Goal: Information Seeking & Learning: Compare options

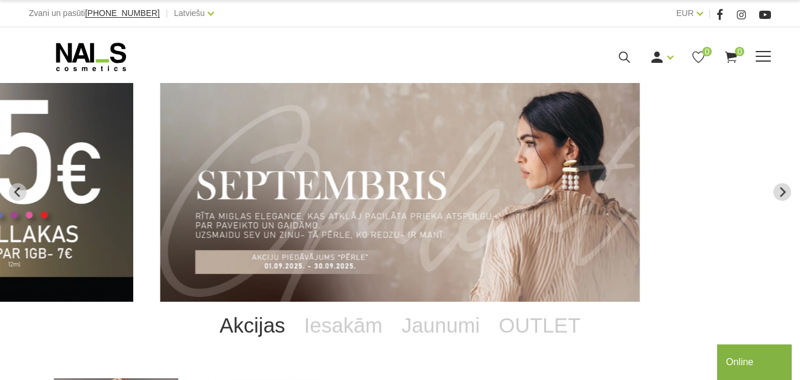
click at [630, 63] on use at bounding box center [624, 57] width 11 height 11
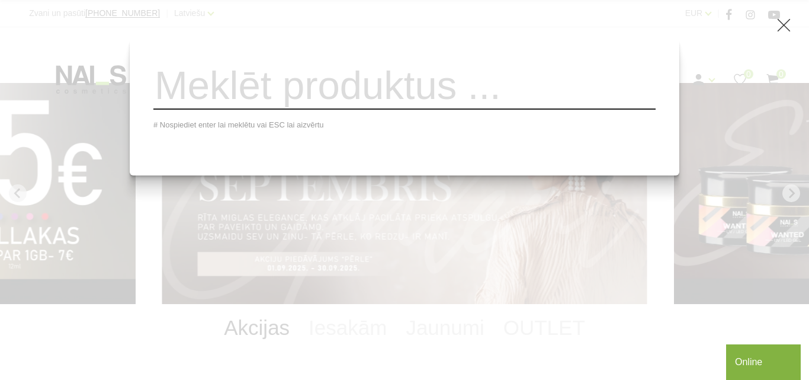
type input "4"
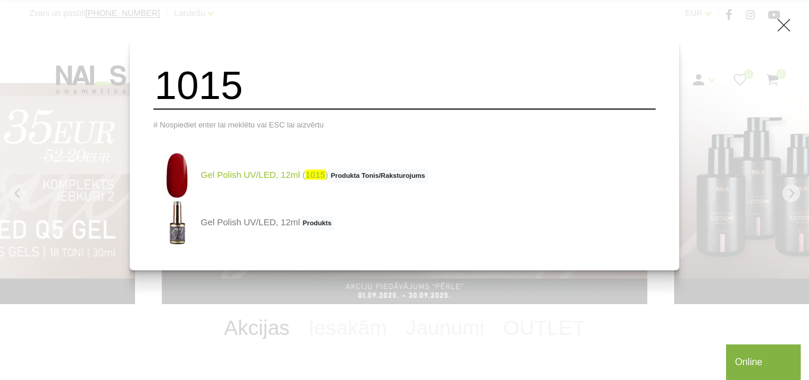
type input "1015"
click at [268, 185] on link "Gel Polish UV/LED, 12ml ( 1015 ) Produkta Tonis/Raksturojums" at bounding box center [290, 175] width 274 height 47
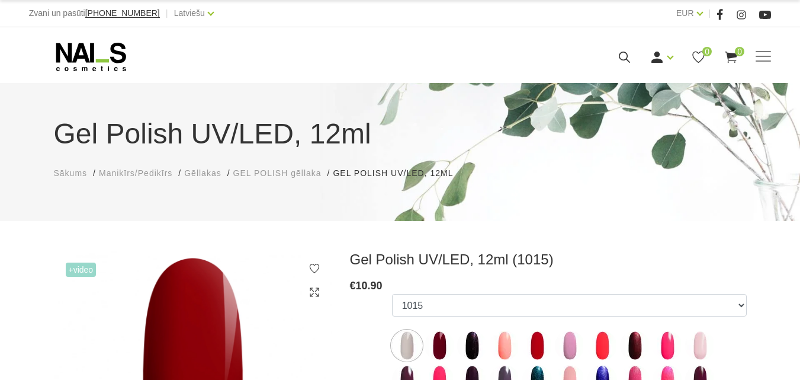
select select "4196"
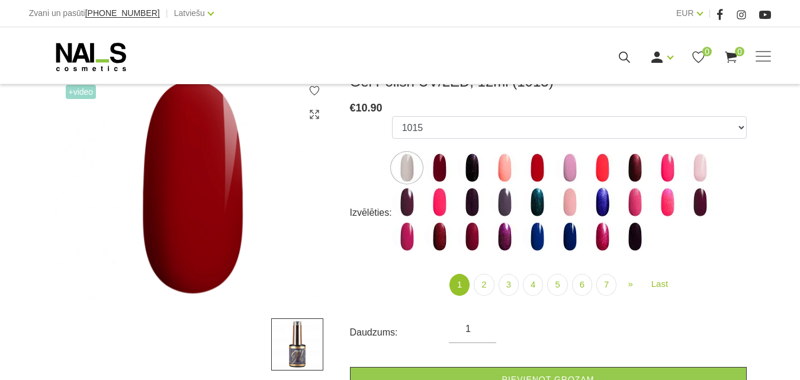
scroll to position [118, 0]
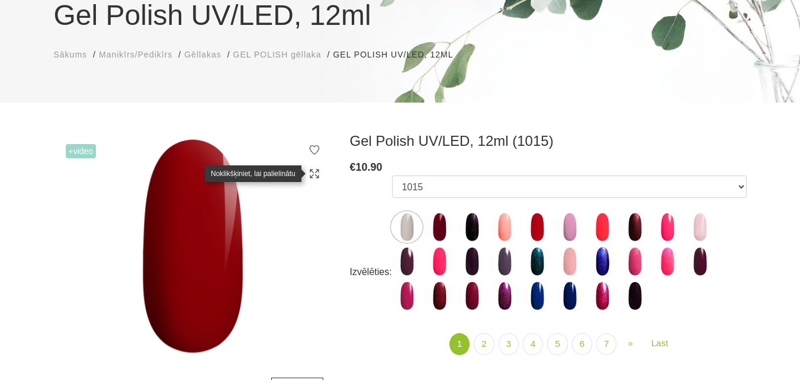
click at [314, 175] on icon at bounding box center [315, 174] width 12 height 12
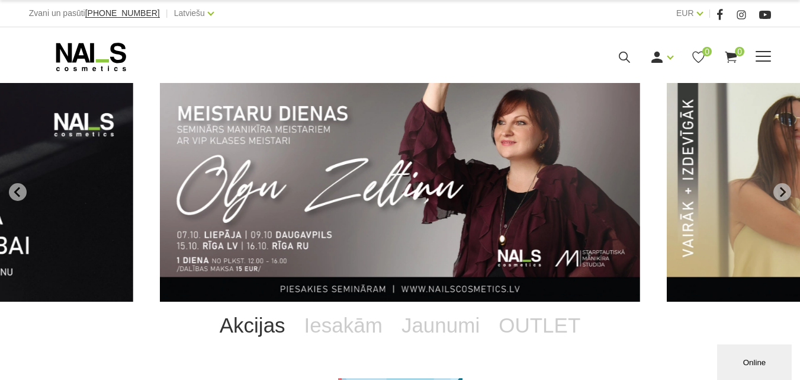
click at [632, 65] on icon at bounding box center [624, 57] width 15 height 15
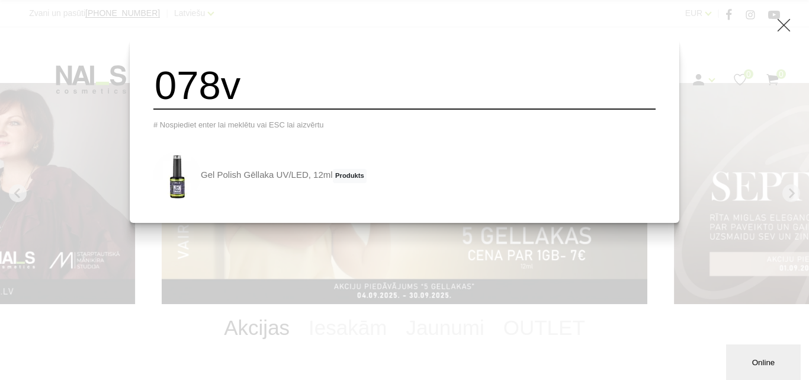
type input "078v"
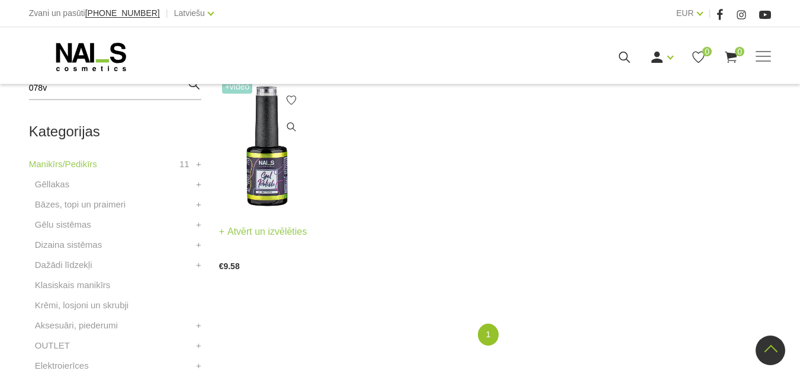
scroll to position [237, 0]
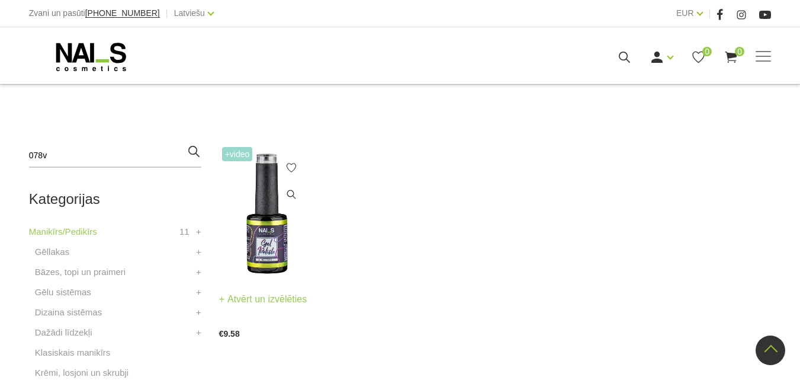
click at [256, 206] on img at bounding box center [267, 210] width 97 height 132
click at [290, 195] on icon at bounding box center [291, 200] width 12 height 12
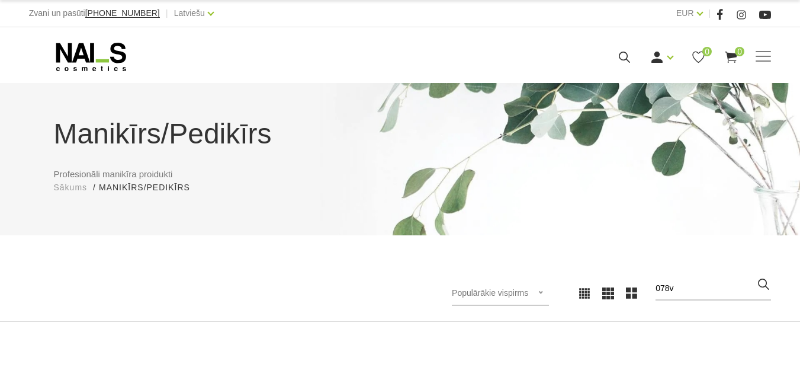
scroll to position [237, 0]
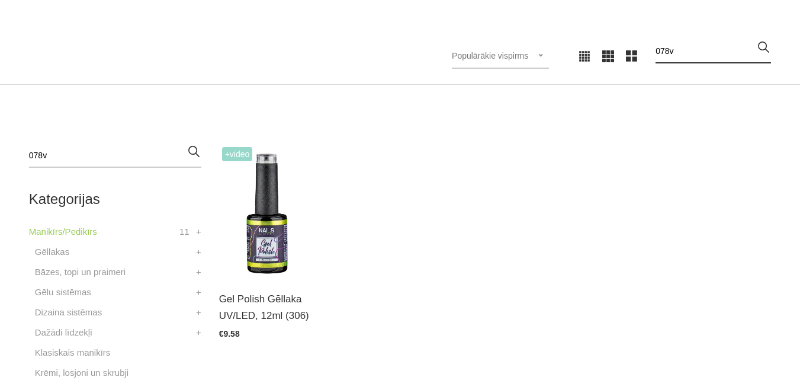
click at [711, 60] on input "078v" at bounding box center [713, 52] width 115 height 24
type input "0"
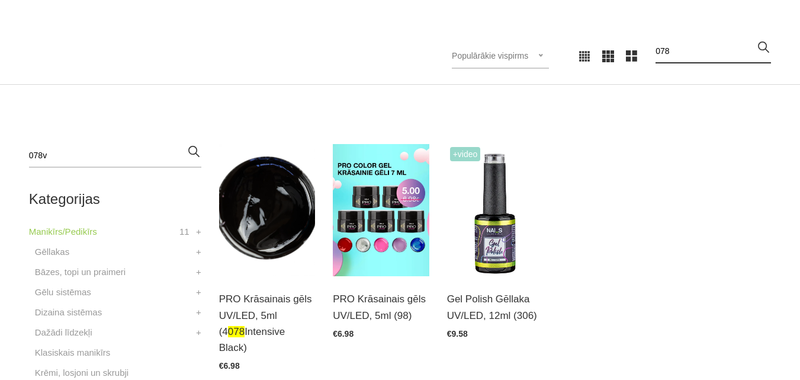
type input "078v"
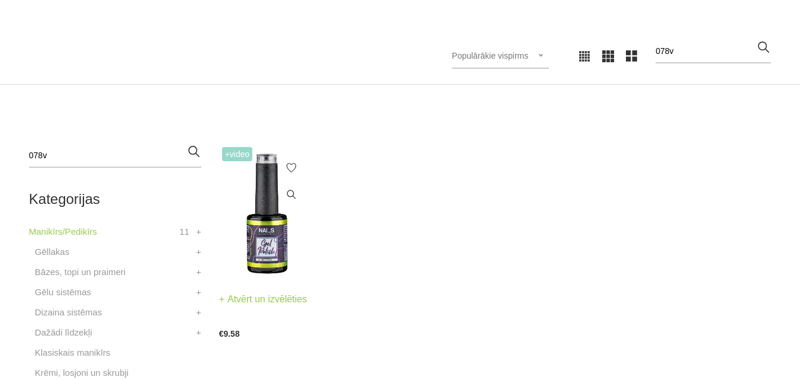
click at [267, 204] on img at bounding box center [267, 210] width 97 height 132
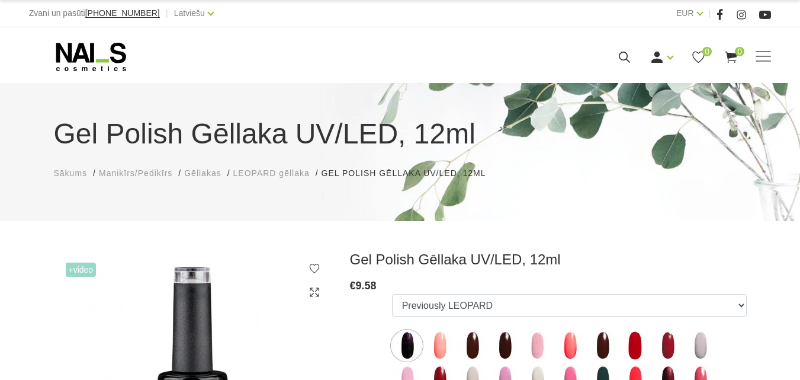
scroll to position [118, 0]
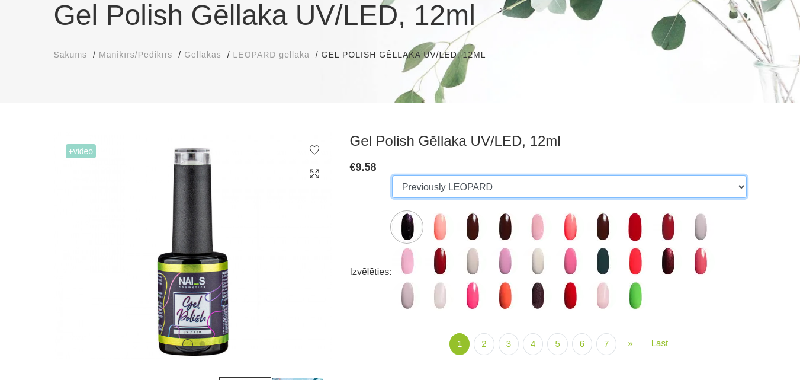
click at [498, 184] on select "Previously LEOPARD Previously LEOPARD Previously LEOPARD Previously LEOPARD Pre…" at bounding box center [569, 186] width 355 height 23
click at [392, 175] on select "Previously LEOPARD Previously LEOPARD Previously LEOPARD Previously LEOPARD Pre…" at bounding box center [569, 186] width 355 height 23
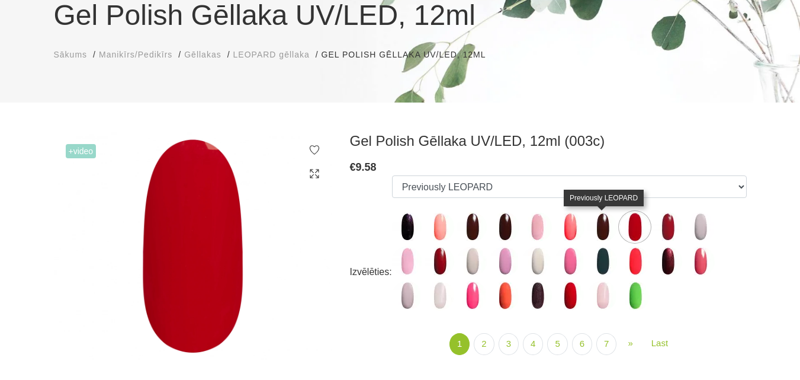
click at [602, 213] on img at bounding box center [602, 227] width 30 height 30
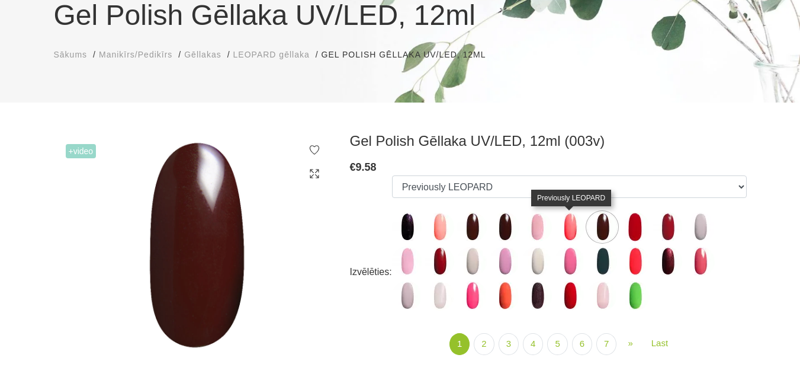
click at [562, 229] on img at bounding box center [570, 227] width 30 height 30
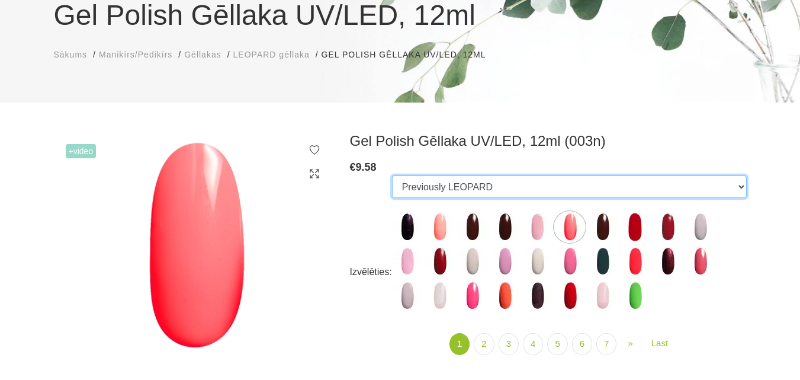
click at [551, 192] on select "Previously LEOPARD Previously LEOPARD Previously LEOPARD Previously LEOPARD Pre…" at bounding box center [569, 186] width 355 height 23
click at [392, 175] on select "Previously LEOPARD Previously LEOPARD Previously LEOPARD Previously LEOPARD Pre…" at bounding box center [569, 186] width 355 height 23
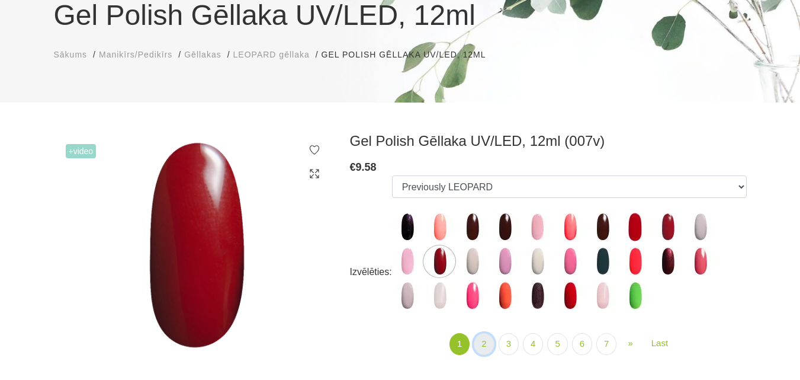
click at [487, 343] on link "2" at bounding box center [484, 344] width 20 height 22
click at [490, 340] on link "2" at bounding box center [484, 344] width 20 height 22
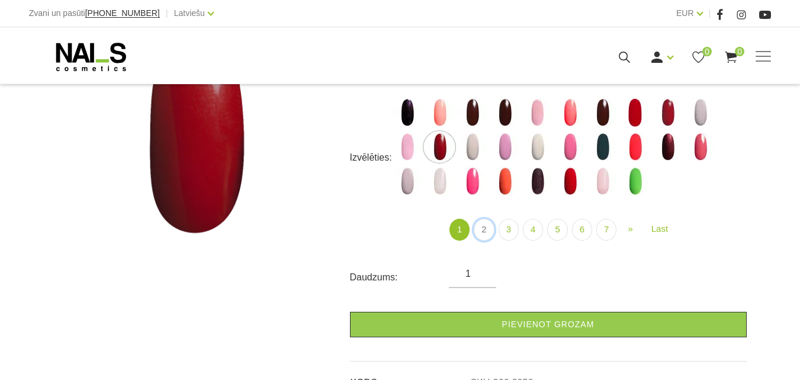
scroll to position [237, 0]
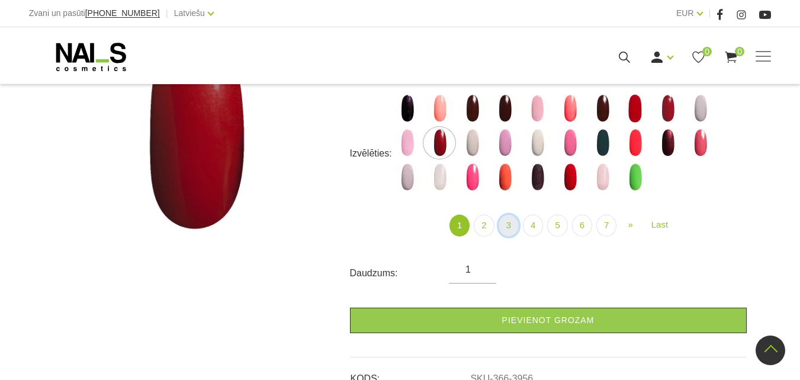
click at [509, 232] on link "3" at bounding box center [509, 225] width 20 height 22
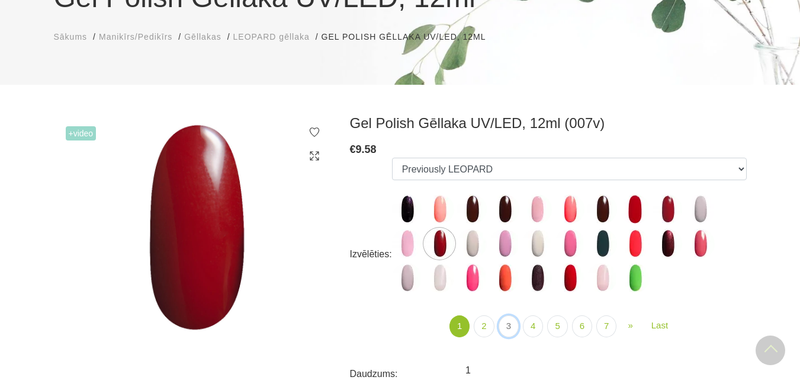
scroll to position [118, 0]
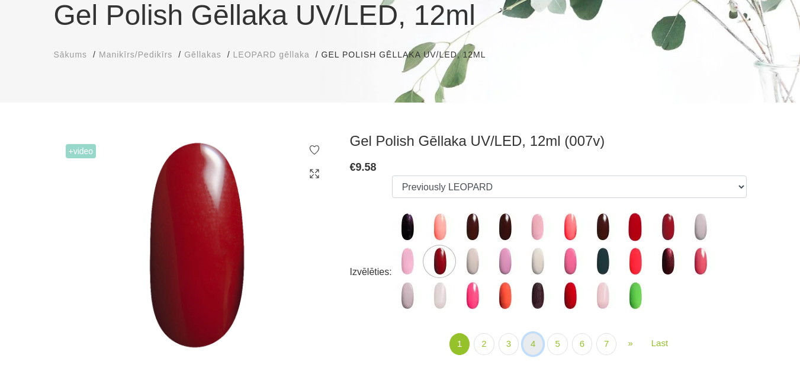
click at [533, 347] on link "4" at bounding box center [533, 344] width 20 height 22
click at [537, 311] on ul "Previously LEOPARD Previously LEOPARD Previously LEOPARD Previously LEOPARD Pre…" at bounding box center [569, 245] width 355 height 140
click at [538, 303] on img at bounding box center [537, 296] width 30 height 30
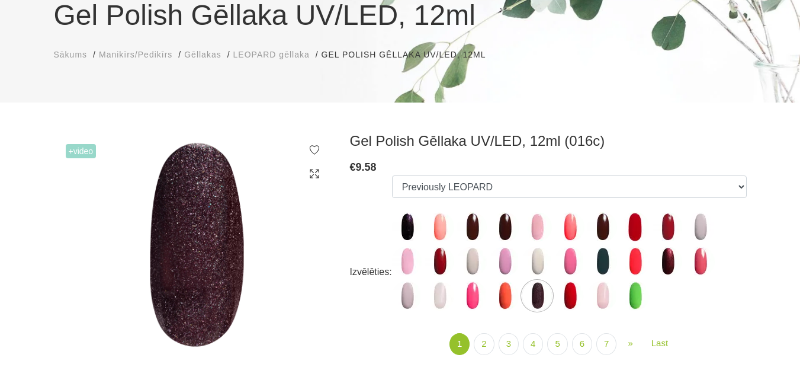
click at [552, 262] on ul "Previously LEOPARD Previously LEOPARD Previously LEOPARD Previously LEOPARD Pre…" at bounding box center [569, 245] width 355 height 140
click at [542, 256] on img at bounding box center [537, 261] width 30 height 30
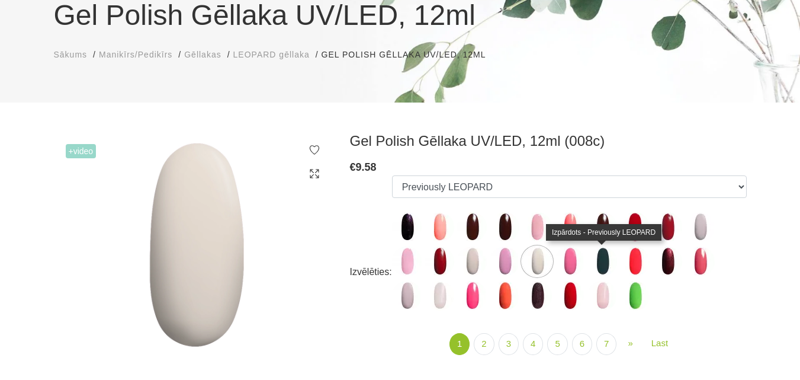
click at [602, 274] on img at bounding box center [602, 261] width 30 height 30
select select "3961"
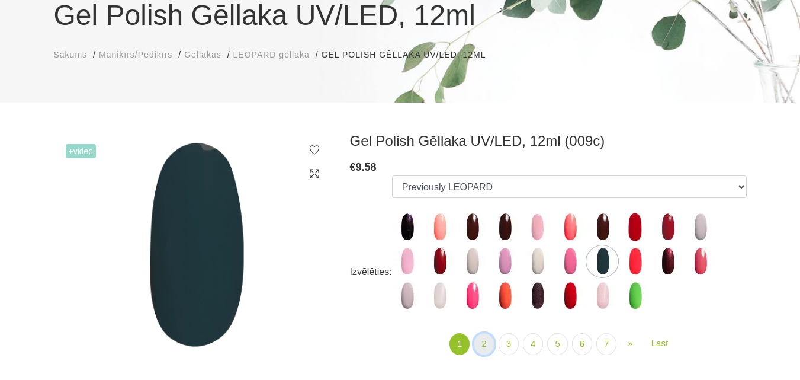
click at [481, 344] on link "2" at bounding box center [484, 344] width 20 height 22
click at [612, 345] on link "7" at bounding box center [606, 344] width 20 height 22
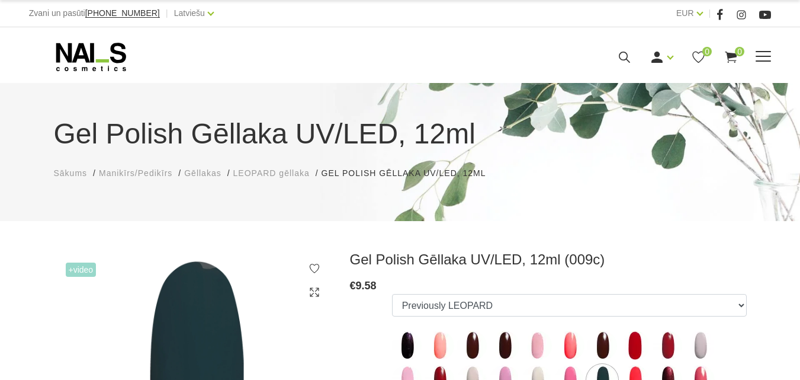
click at [106, 72] on icon at bounding box center [91, 57] width 124 height 30
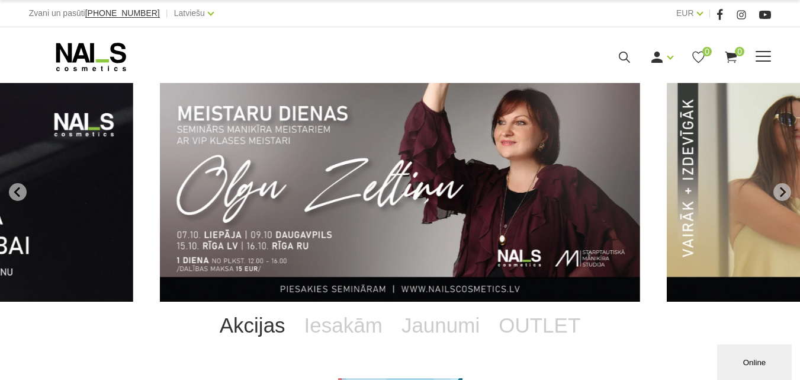
click at [632, 65] on icon at bounding box center [624, 57] width 15 height 15
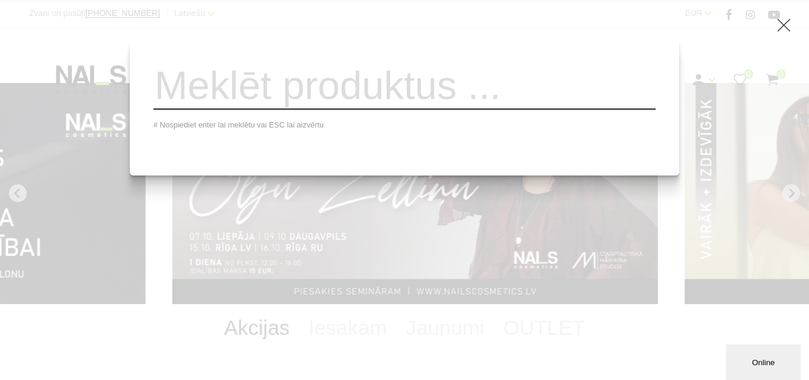
click at [506, 89] on input "search" at bounding box center [404, 86] width 502 height 48
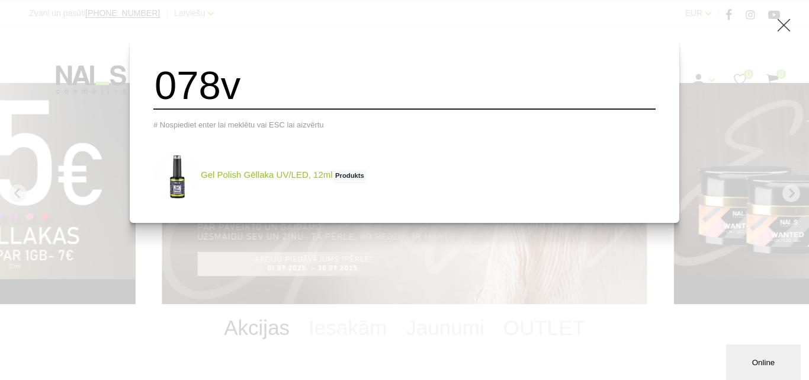
type input "078v"
click at [261, 179] on link "Gel Polish Gēllaka UV/LED, 12ml Produkts" at bounding box center [259, 175] width 213 height 47
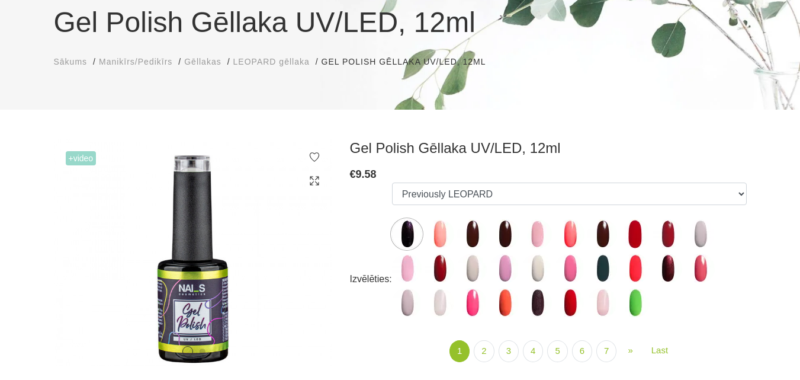
scroll to position [178, 0]
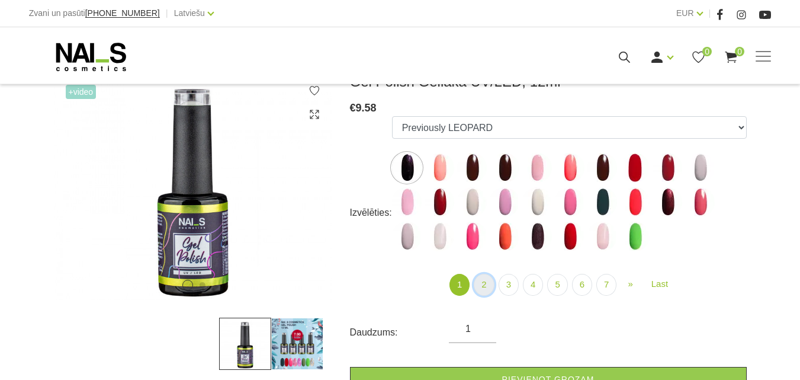
click at [487, 287] on link "2" at bounding box center [484, 285] width 20 height 22
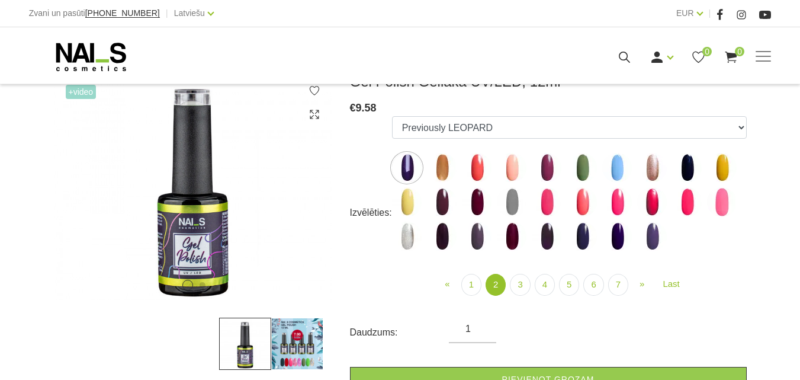
click at [618, 233] on img at bounding box center [617, 236] width 30 height 30
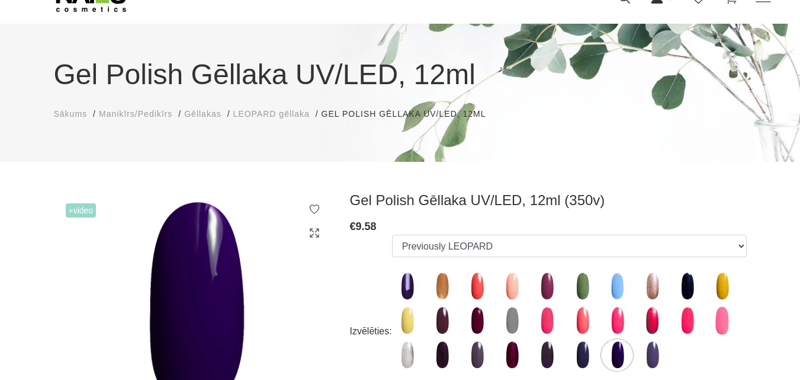
scroll to position [118, 0]
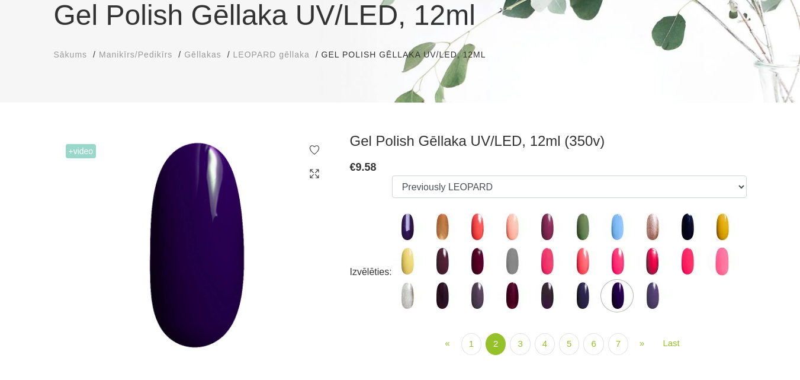
click at [661, 294] on img at bounding box center [652, 296] width 30 height 30
select select "4000"
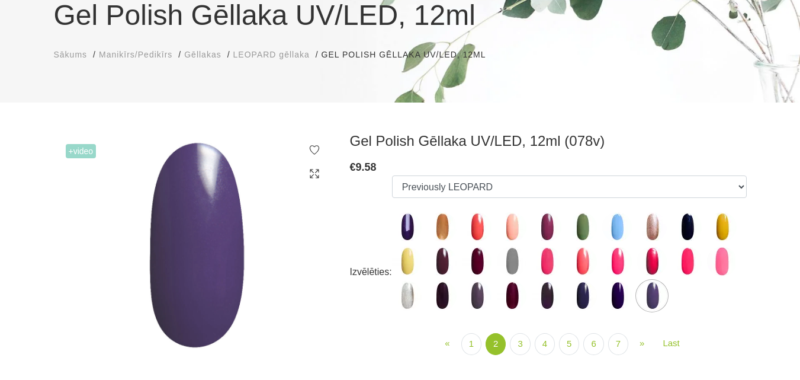
click at [316, 174] on icon at bounding box center [315, 174] width 12 height 12
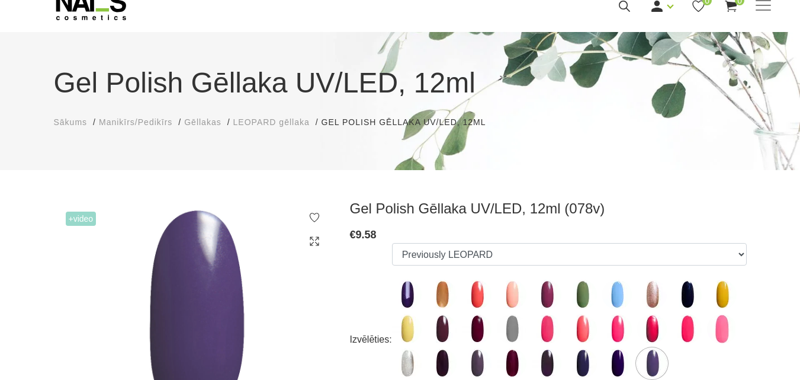
scroll to position [118, 0]
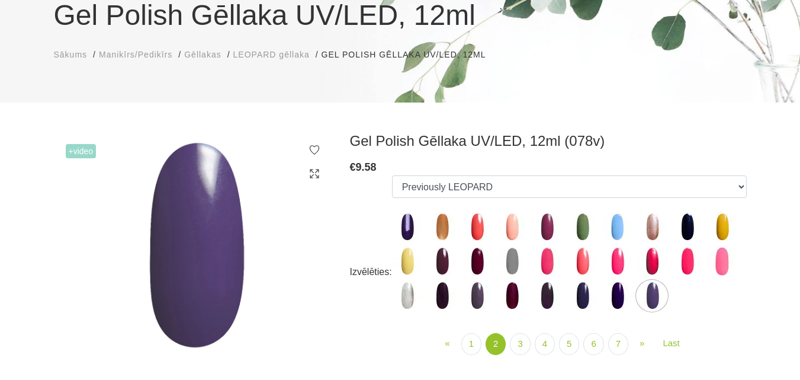
click at [85, 152] on span "+Video" at bounding box center [81, 151] width 31 height 14
click at [188, 239] on img at bounding box center [193, 246] width 278 height 229
click at [314, 171] on icon at bounding box center [315, 174] width 12 height 12
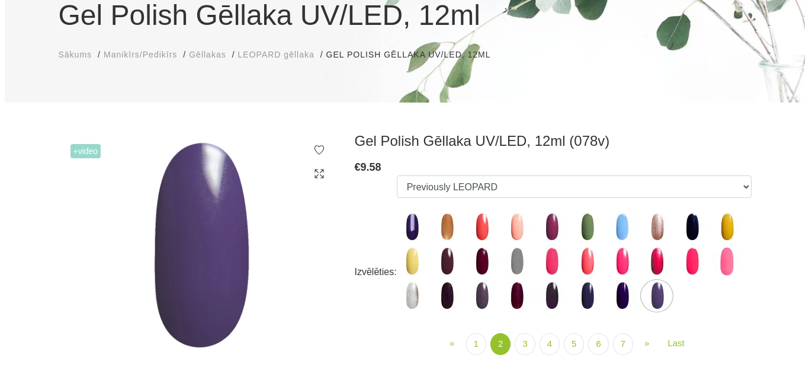
scroll to position [0, 0]
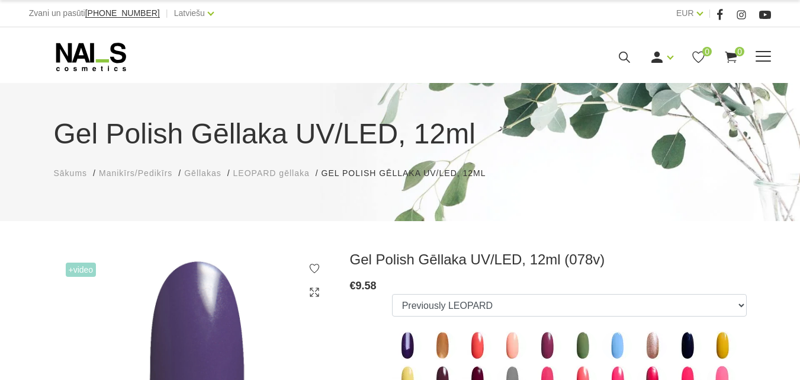
click at [632, 65] on icon at bounding box center [624, 57] width 15 height 15
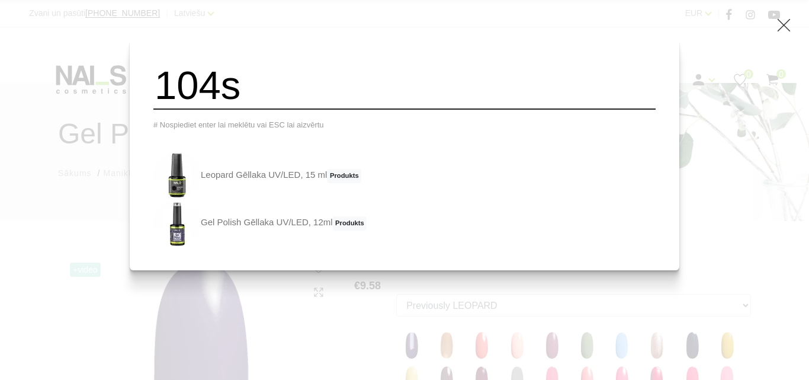
type input "104s"
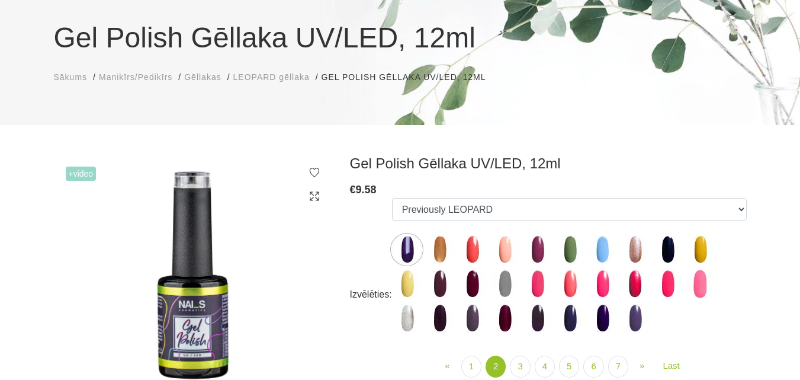
scroll to position [178, 0]
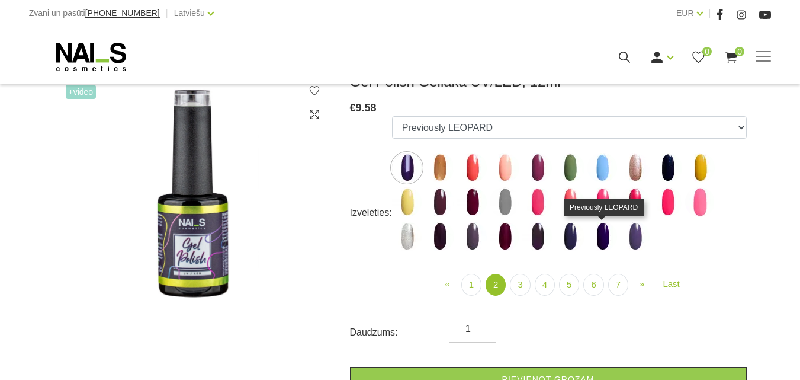
click at [620, 245] on img at bounding box center [635, 236] width 30 height 30
select select "4000"
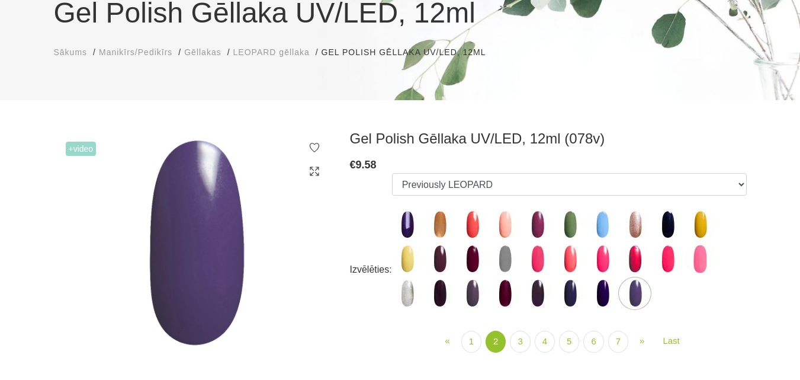
scroll to position [59, 0]
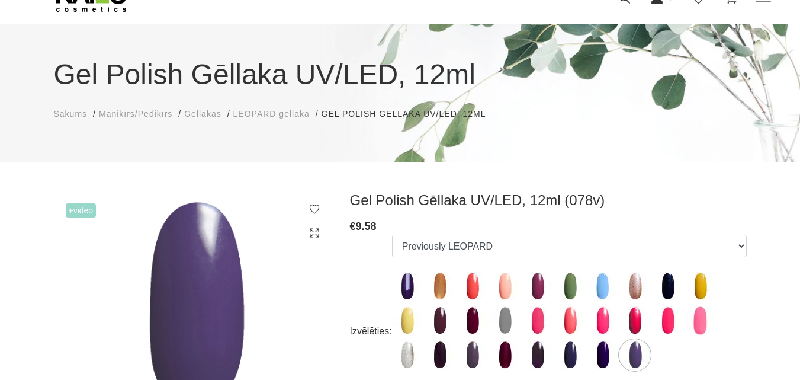
click at [222, 256] on img at bounding box center [193, 305] width 278 height 229
drag, startPoint x: 799, startPoint y: 0, endPoint x: 170, endPoint y: 262, distance: 681.4
click at [163, 264] on img at bounding box center [193, 305] width 278 height 229
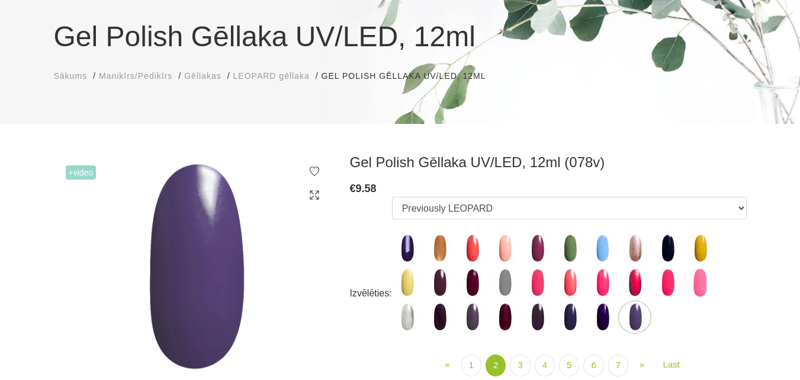
scroll to position [118, 0]
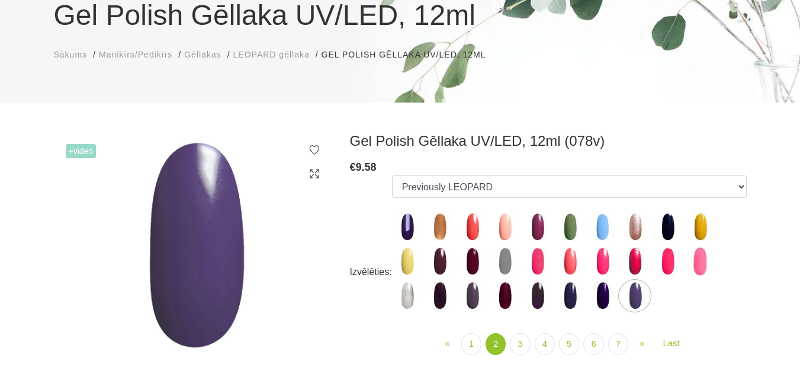
click at [318, 176] on use at bounding box center [314, 173] width 9 height 9
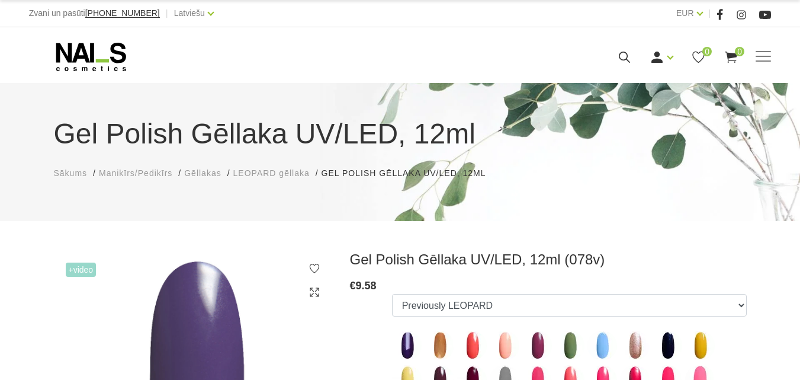
scroll to position [59, 0]
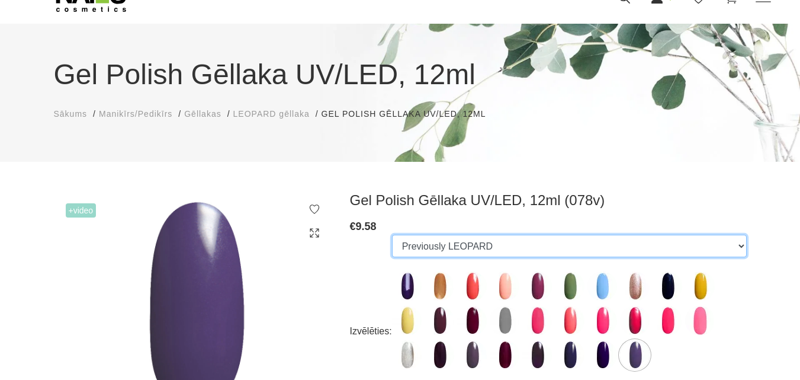
click at [436, 246] on select "Previously LEOPARD Previously LEOPARD Previously LEOPARD Previously LEOPARD Pre…" at bounding box center [569, 245] width 355 height 23
click at [392, 234] on select "Previously LEOPARD Previously LEOPARD Previously LEOPARD Previously LEOPARD Pre…" at bounding box center [569, 245] width 355 height 23
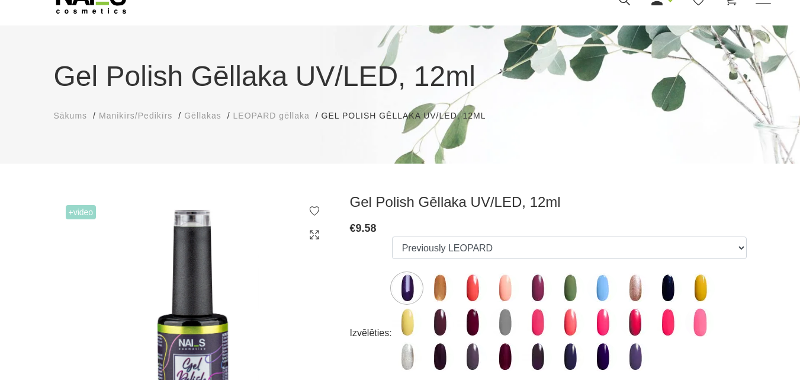
scroll to position [118, 0]
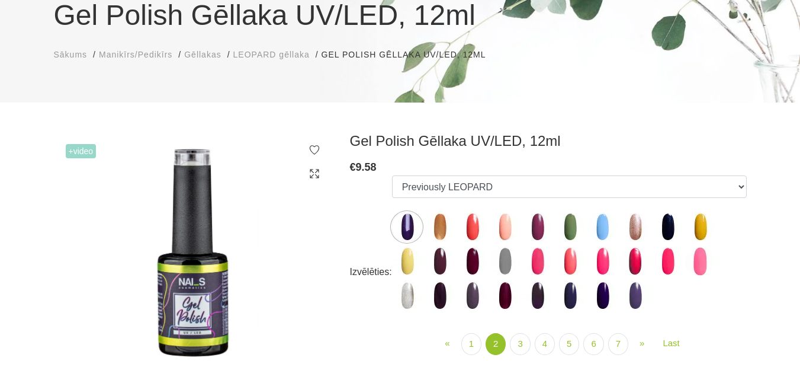
click at [188, 288] on img at bounding box center [193, 246] width 278 height 229
click at [620, 299] on img at bounding box center [635, 296] width 30 height 30
select select "4000"
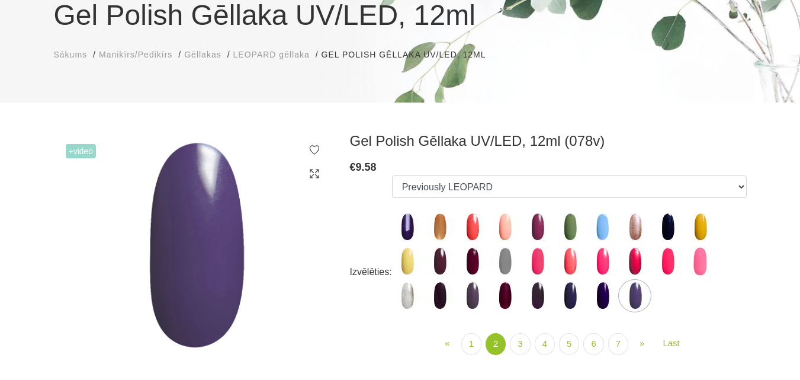
click at [192, 185] on img at bounding box center [193, 246] width 278 height 229
click at [85, 152] on span "+Video" at bounding box center [81, 151] width 31 height 14
click at [69, 152] on span "+Video" at bounding box center [81, 151] width 31 height 14
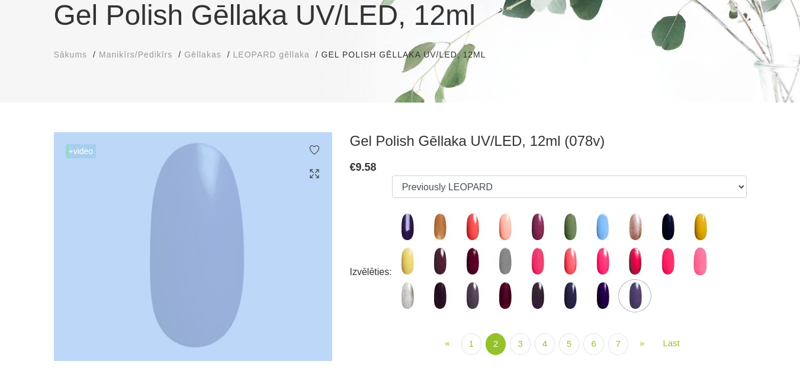
drag, startPoint x: 69, startPoint y: 152, endPoint x: 98, endPoint y: 158, distance: 29.7
click at [98, 158] on div "+Video" at bounding box center [193, 246] width 278 height 229
click at [166, 222] on img at bounding box center [193, 246] width 278 height 229
click at [165, 220] on img at bounding box center [193, 246] width 278 height 229
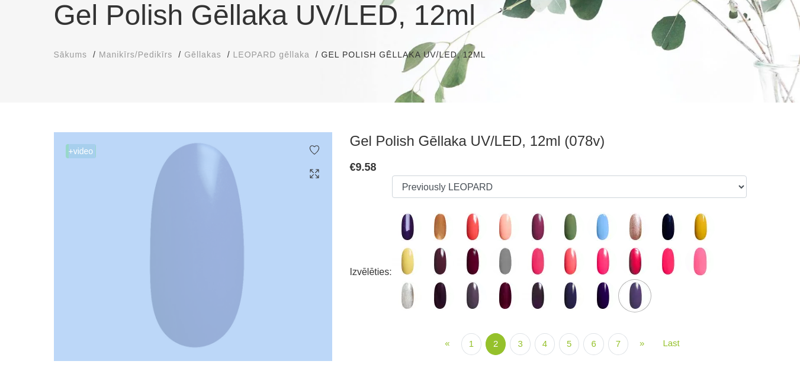
click at [157, 115] on div at bounding box center [157, 115] width 0 height 0
click at [320, 113] on div "Gel Polish Gēllaka UV/LED, 12ml Sākums Manikīrs/Pedikīrs Gēllakas LEOPARD gēlla…" at bounding box center [400, 333] width 800 height 902
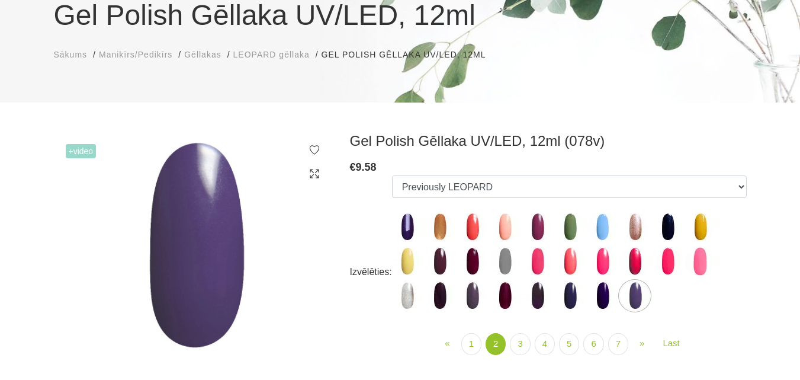
scroll to position [159, 0]
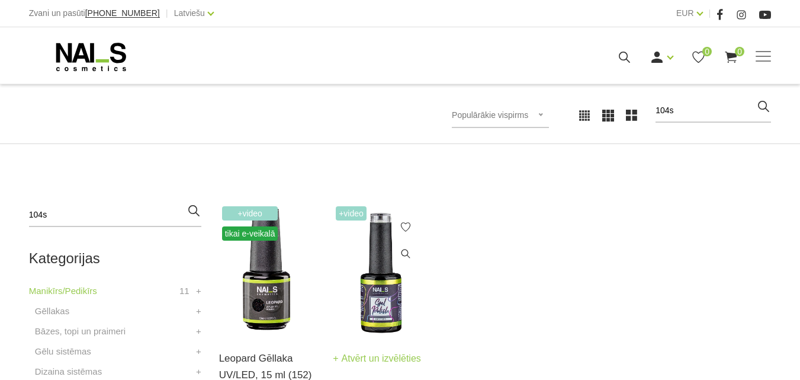
scroll to position [178, 0]
click at [393, 288] on img at bounding box center [381, 269] width 97 height 132
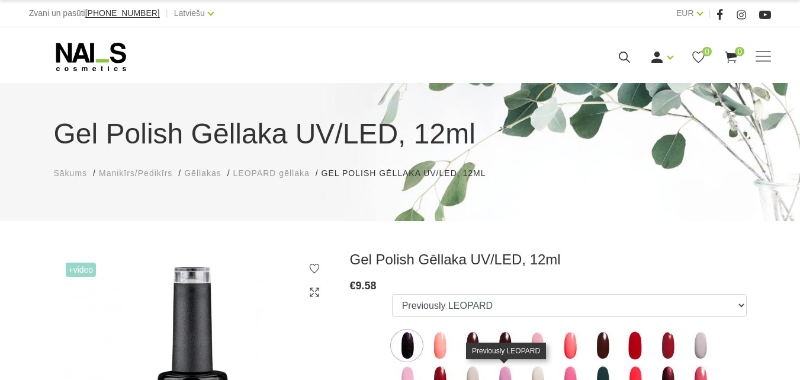
scroll to position [118, 0]
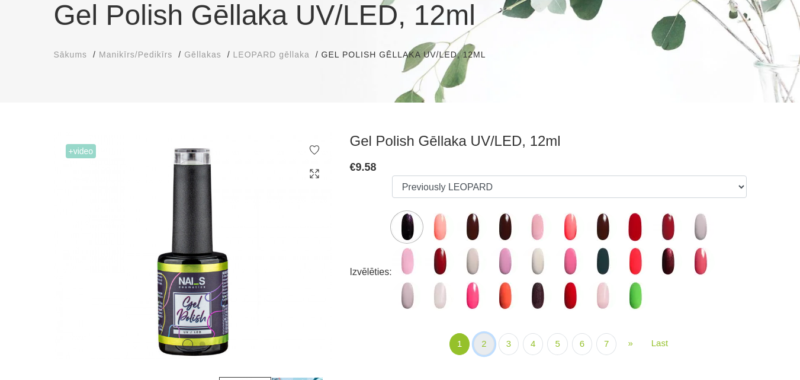
click at [490, 342] on link "2" at bounding box center [484, 344] width 20 height 22
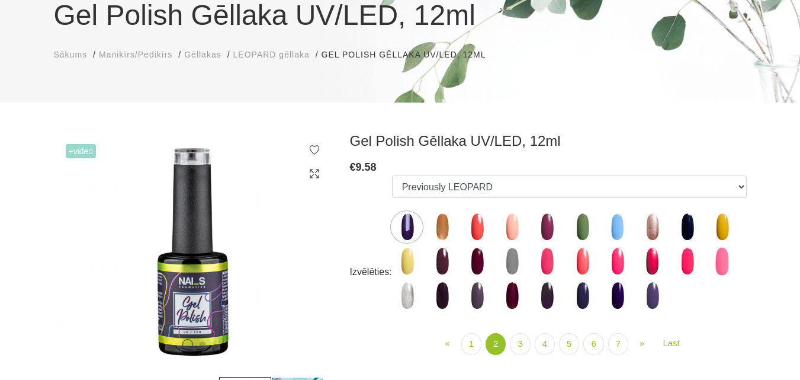
click at [573, 297] on img at bounding box center [582, 296] width 30 height 30
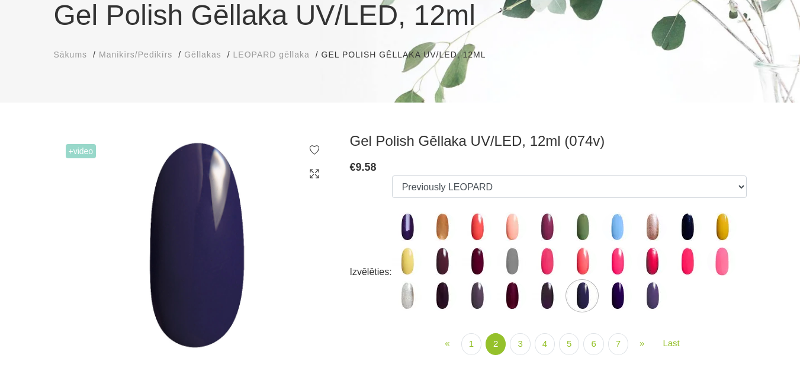
click at [652, 299] on img at bounding box center [652, 296] width 30 height 30
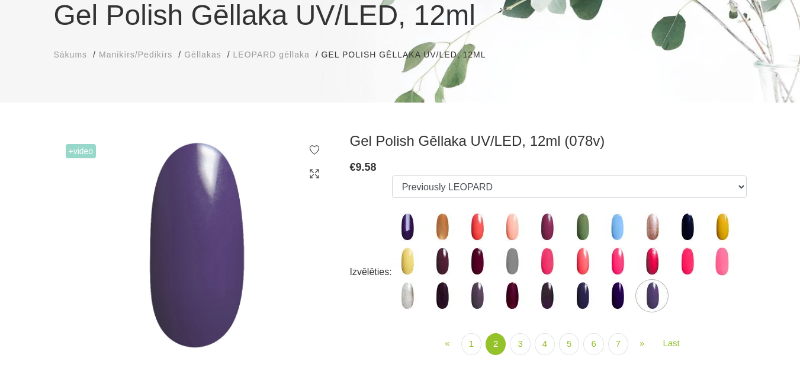
click at [619, 302] on img at bounding box center [617, 296] width 30 height 30
select select "3999"
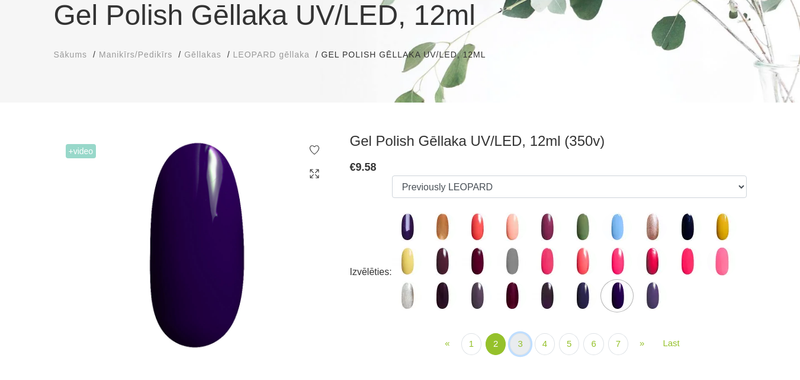
click at [522, 345] on link "3" at bounding box center [520, 344] width 20 height 22
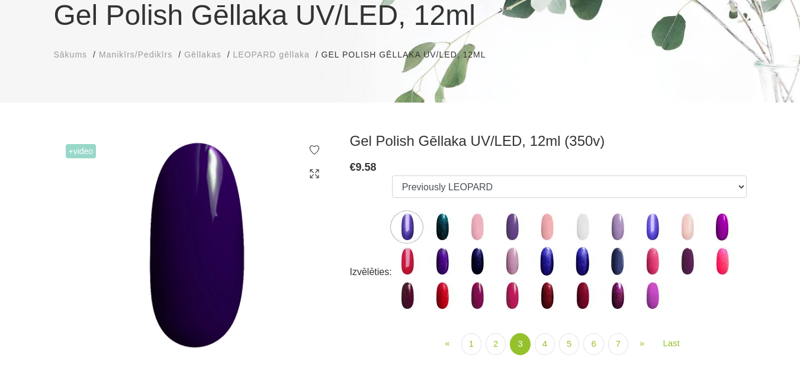
click at [647, 232] on img at bounding box center [652, 227] width 30 height 30
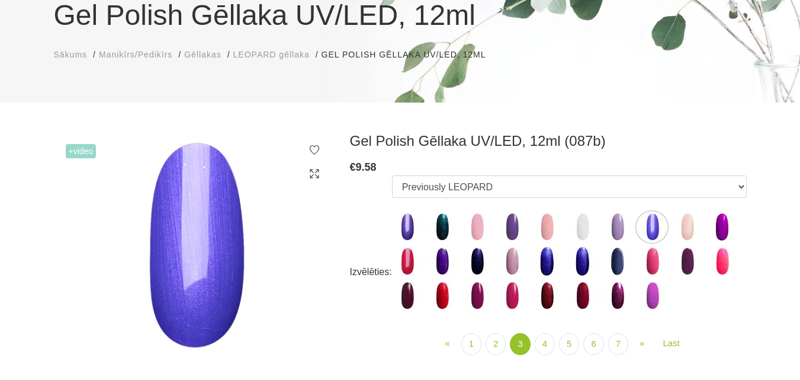
click at [513, 230] on img at bounding box center [512, 227] width 30 height 30
select select "4004"
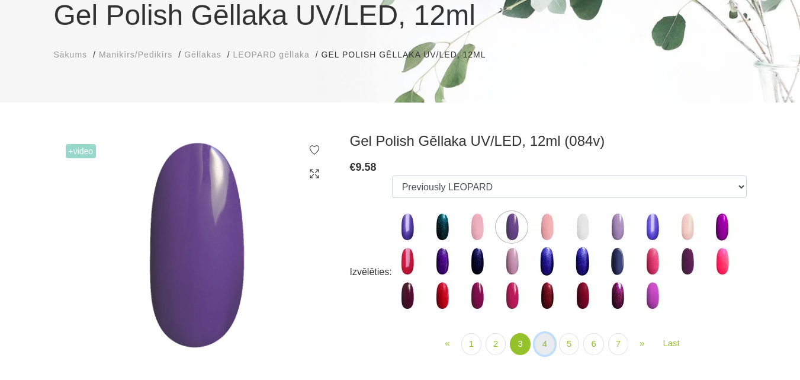
click at [550, 345] on link "4" at bounding box center [545, 344] width 20 height 22
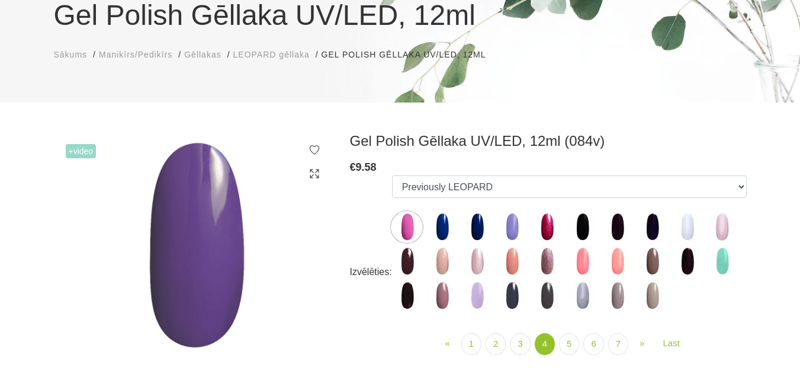
click at [451, 226] on img at bounding box center [442, 227] width 30 height 30
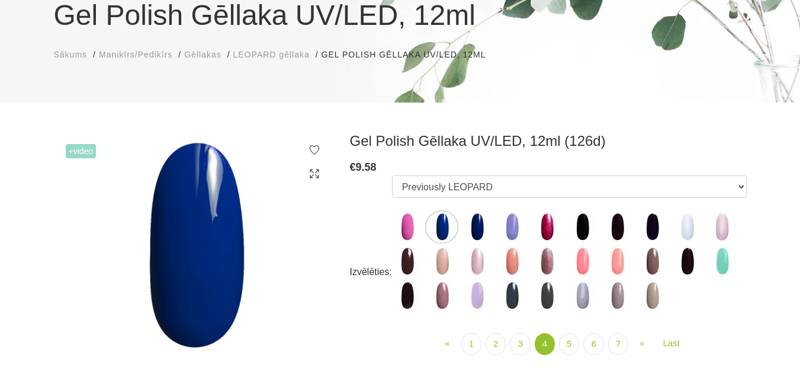
click at [473, 229] on img at bounding box center [477, 227] width 30 height 30
select select "4031"
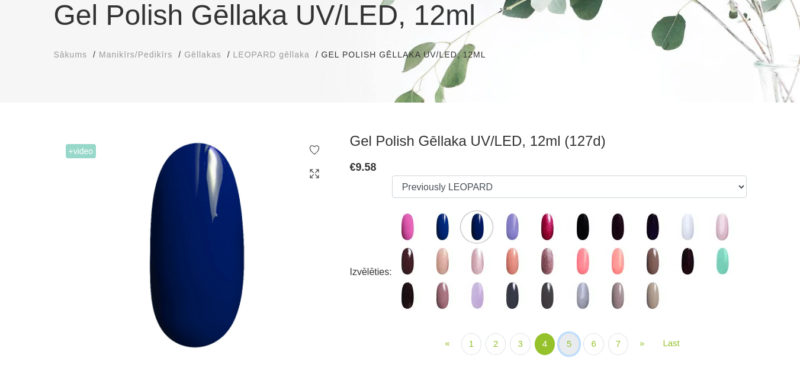
click at [573, 343] on link "5" at bounding box center [569, 344] width 20 height 22
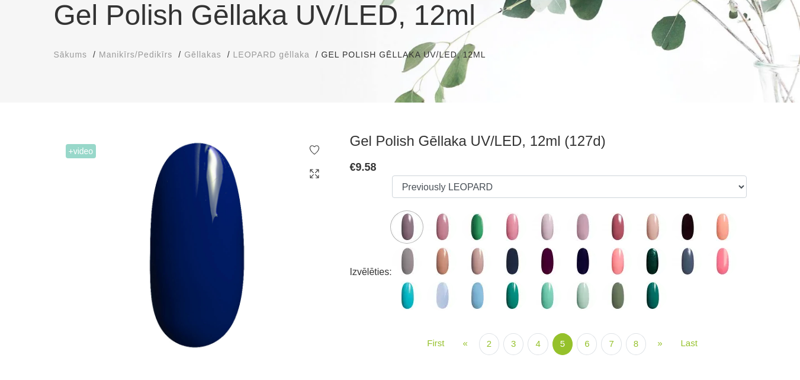
click at [687, 268] on img at bounding box center [687, 261] width 30 height 30
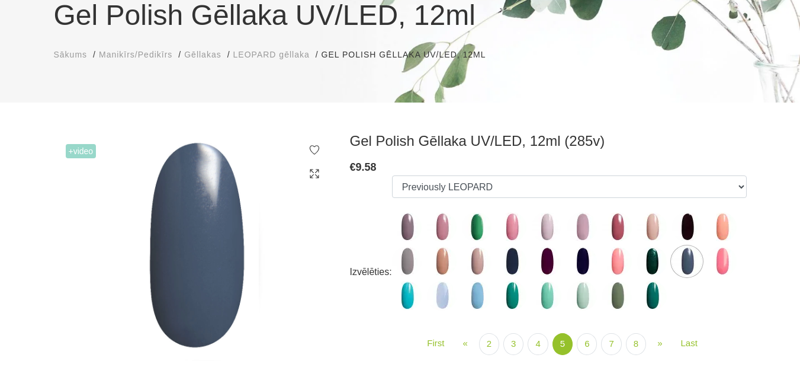
click at [513, 276] on ul "Previously LEOPARD Previously LEOPARD Previously LEOPARD Previously LEOPARD Pre…" at bounding box center [569, 245] width 355 height 140
click at [509, 260] on img at bounding box center [512, 261] width 30 height 30
select select "4070"
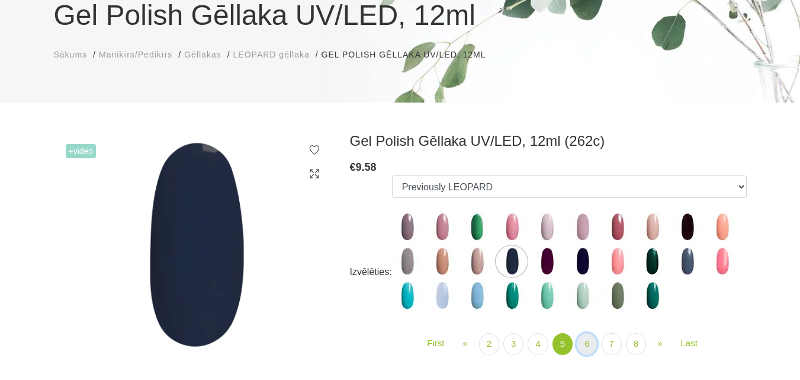
click at [586, 337] on link "6" at bounding box center [587, 344] width 20 height 22
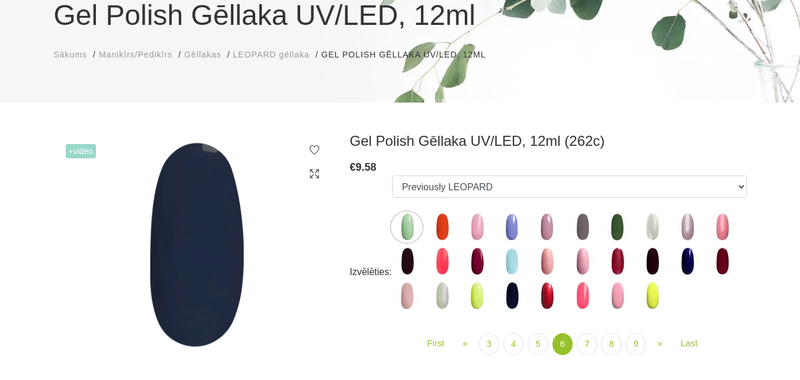
click at [517, 230] on img at bounding box center [512, 227] width 30 height 30
select select "4088"
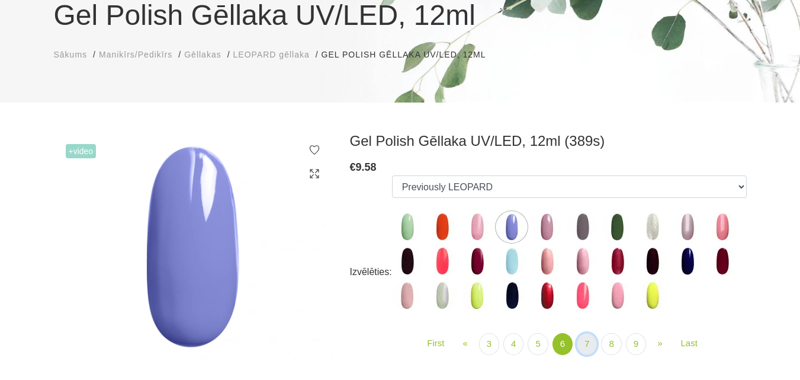
click at [584, 345] on link "7" at bounding box center [587, 344] width 20 height 22
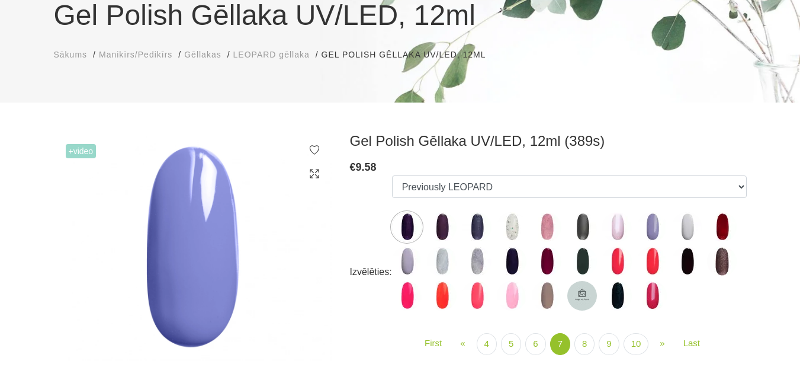
click at [471, 229] on img at bounding box center [477, 227] width 30 height 30
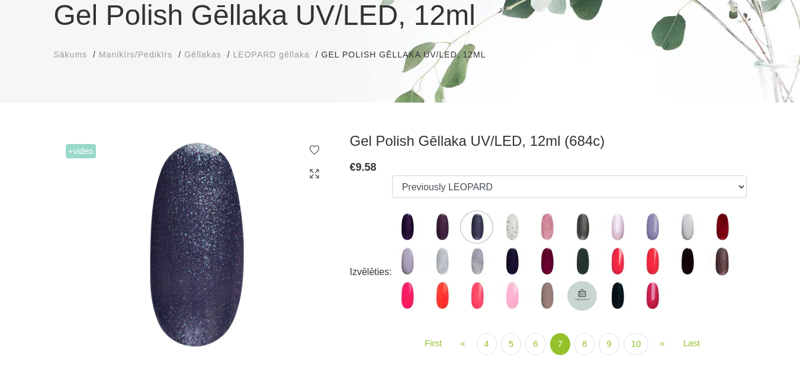
click at [516, 252] on img at bounding box center [512, 261] width 30 height 30
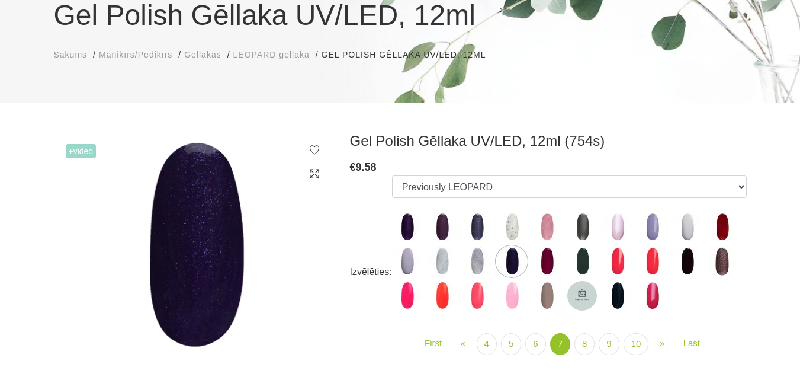
click at [653, 228] on img at bounding box center [652, 227] width 30 height 30
select select "4120"
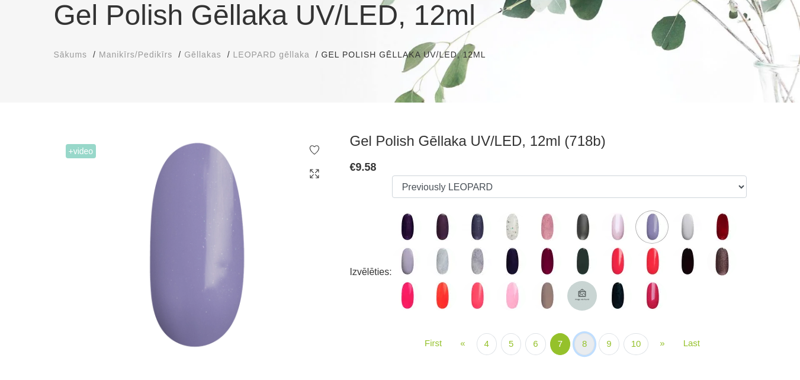
click at [582, 343] on link "8" at bounding box center [584, 344] width 20 height 22
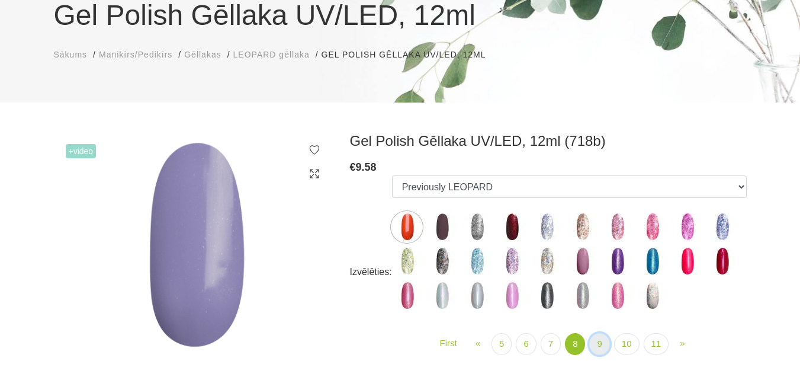
click at [597, 345] on link "9" at bounding box center [599, 344] width 20 height 22
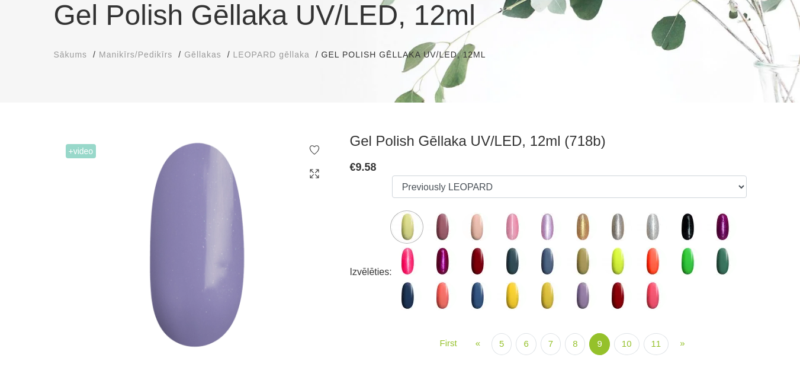
click at [442, 230] on img at bounding box center [442, 227] width 30 height 30
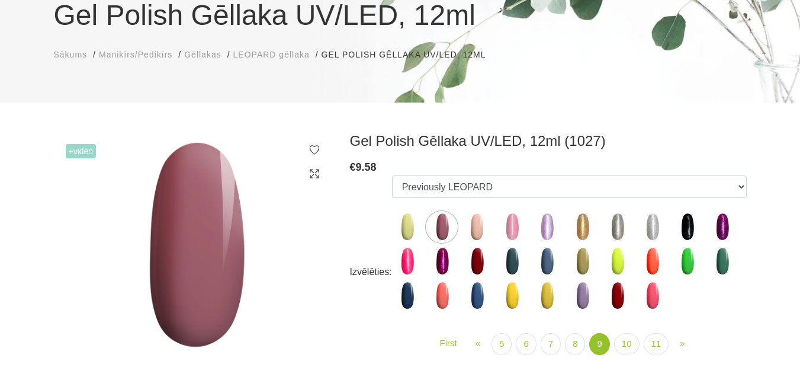
click at [411, 301] on img at bounding box center [407, 296] width 30 height 30
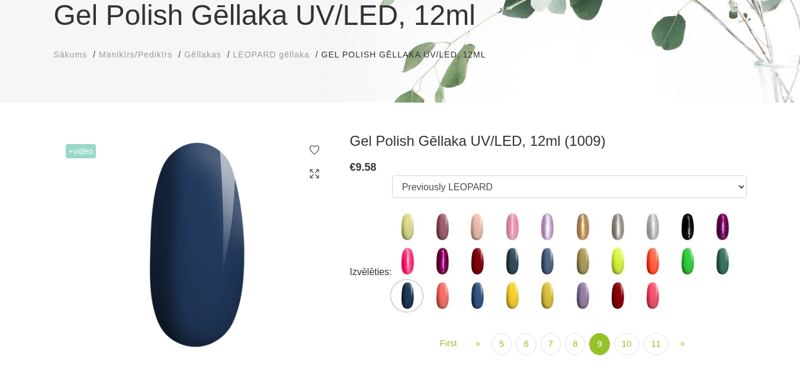
click at [483, 303] on img at bounding box center [477, 296] width 30 height 30
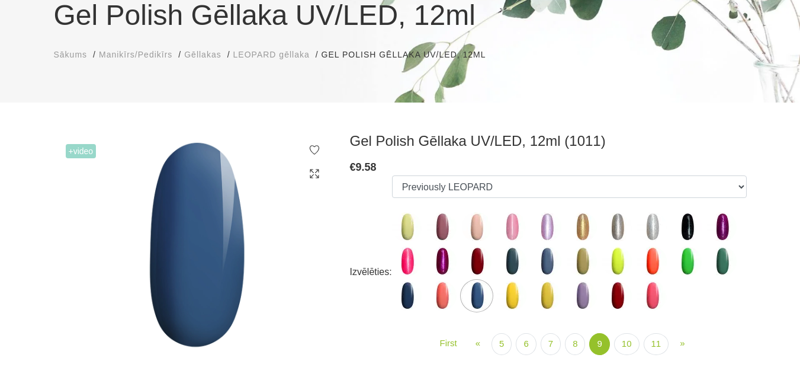
click at [546, 261] on img at bounding box center [547, 261] width 30 height 30
select select "4184"
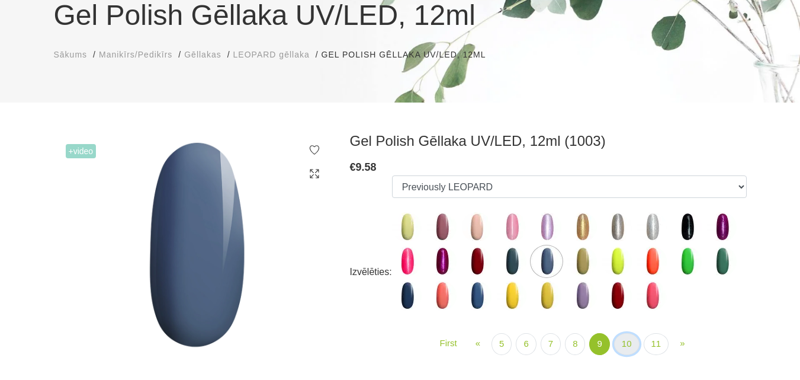
click at [629, 343] on link "10" at bounding box center [626, 344] width 25 height 22
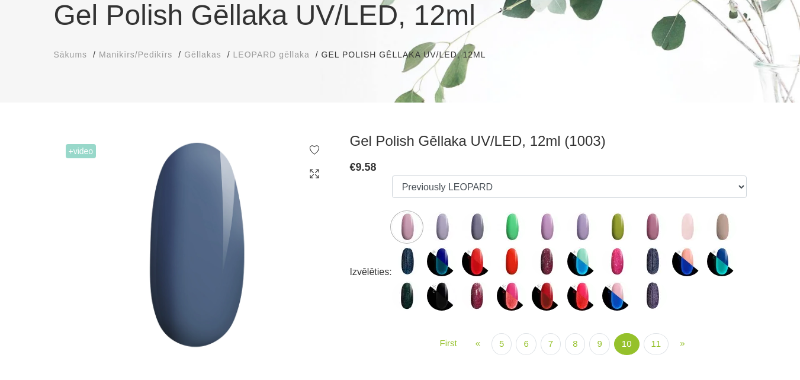
click at [480, 234] on img at bounding box center [477, 227] width 30 height 30
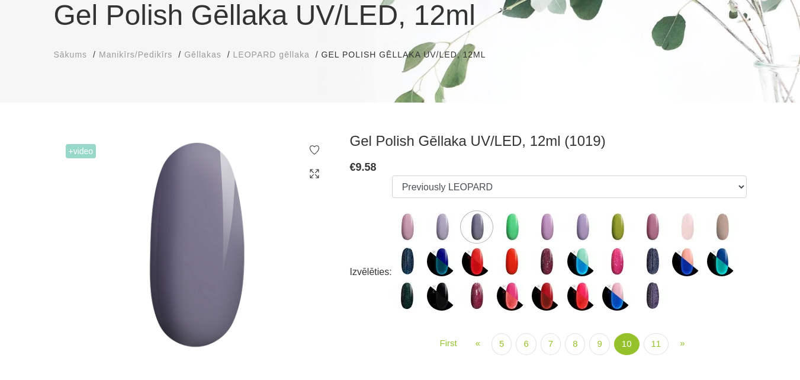
click at [513, 231] on img at bounding box center [512, 227] width 30 height 30
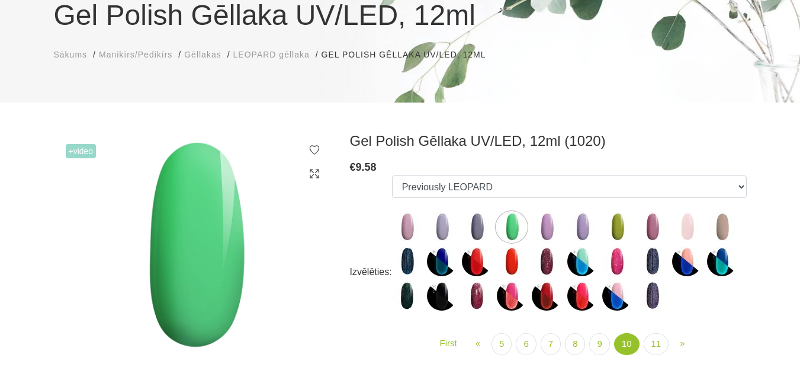
click at [544, 230] on img at bounding box center [547, 227] width 30 height 30
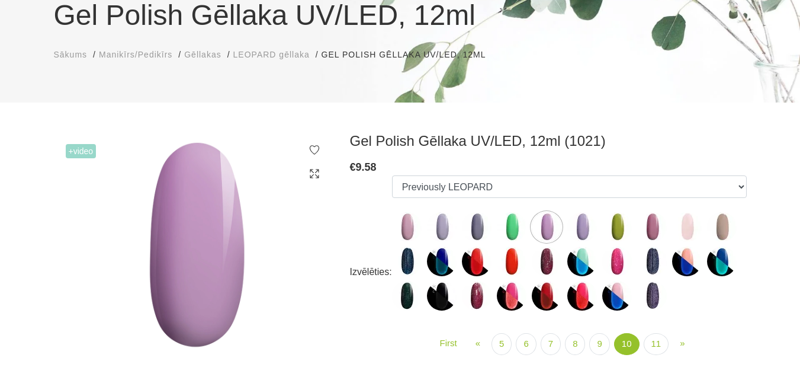
click at [583, 228] on img at bounding box center [582, 227] width 30 height 30
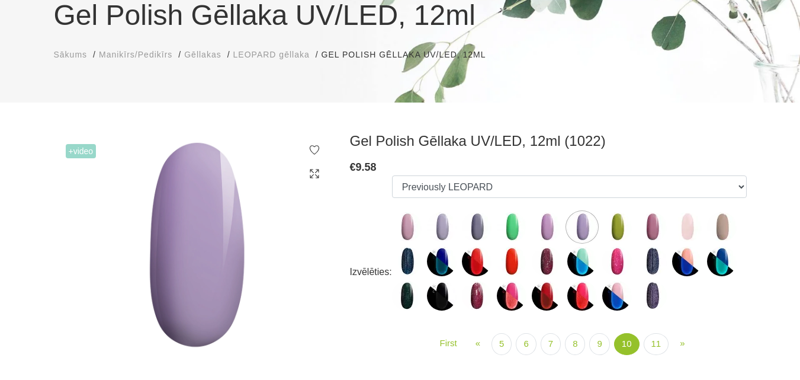
click at [653, 234] on img at bounding box center [652, 227] width 30 height 30
select select "4205"
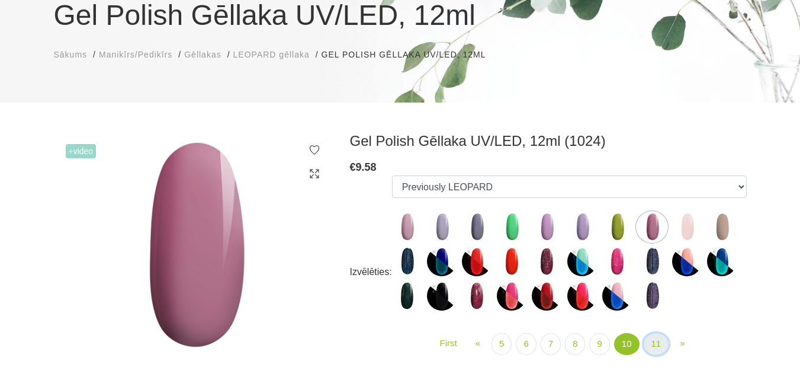
click at [654, 339] on link "11" at bounding box center [656, 344] width 25 height 22
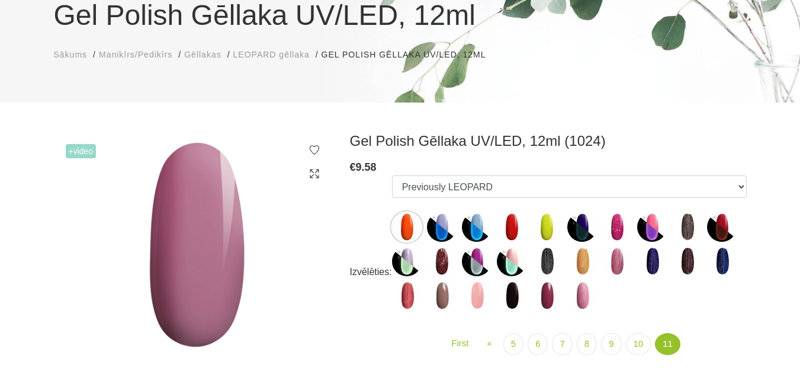
click at [654, 265] on img at bounding box center [652, 261] width 30 height 30
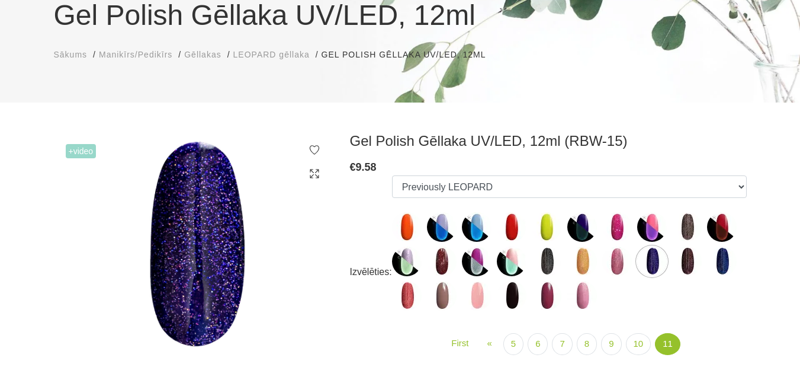
click at [415, 230] on img at bounding box center [407, 227] width 30 height 30
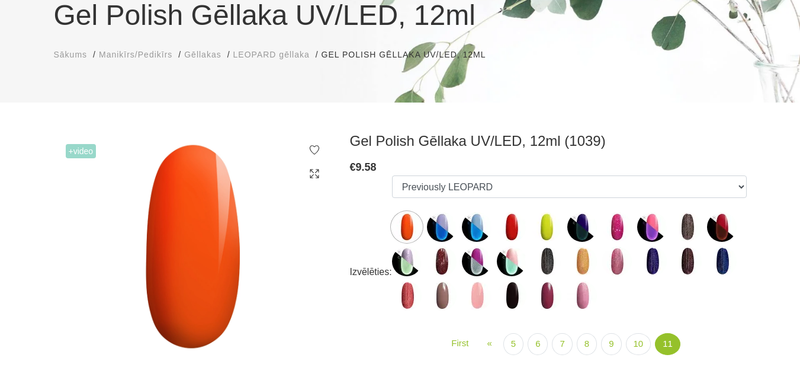
click at [410, 301] on img at bounding box center [407, 296] width 30 height 30
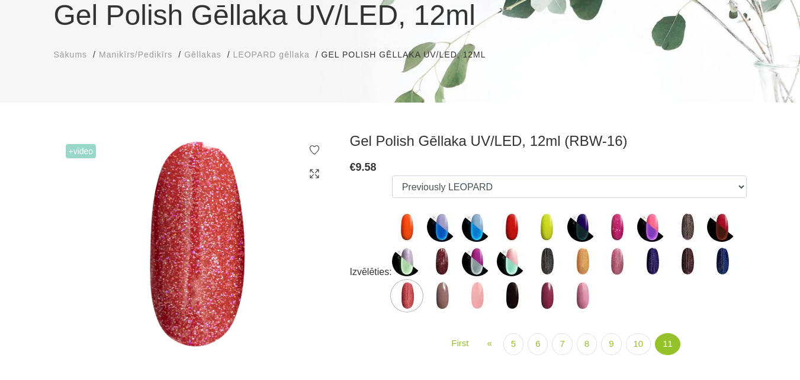
click at [410, 223] on img at bounding box center [407, 227] width 30 height 30
select select "4461"
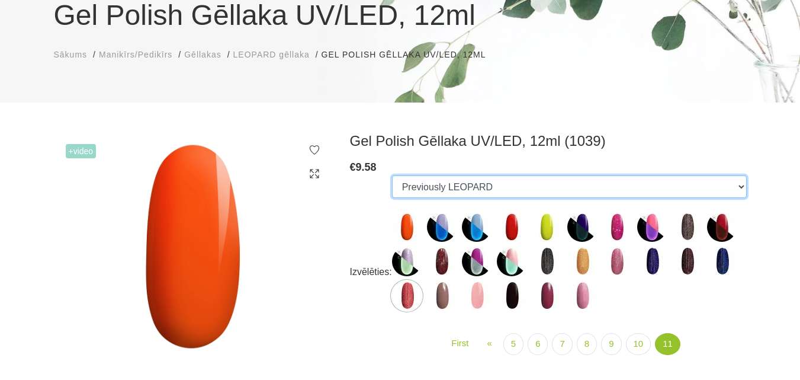
click at [441, 186] on select "Previously LEOPARD Previously LEOPARD Previously LEOPARD Previously LEOPARD Pre…" at bounding box center [569, 186] width 355 height 23
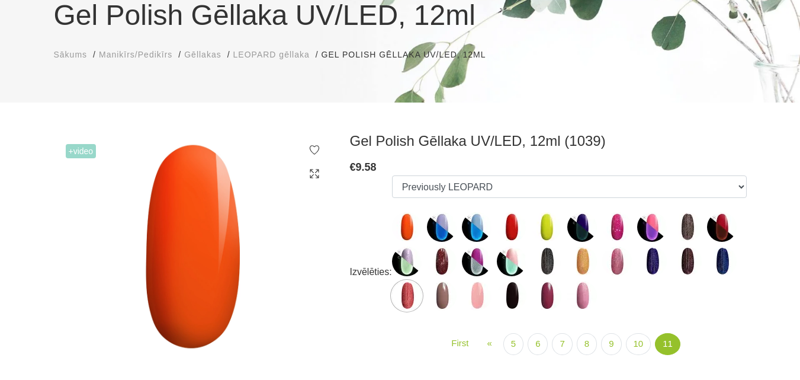
click at [351, 213] on div "Izvēlēties: Previously LEOPARD Previously LEOPARD Previously LEOPARD Previously…" at bounding box center [548, 272] width 397 height 194
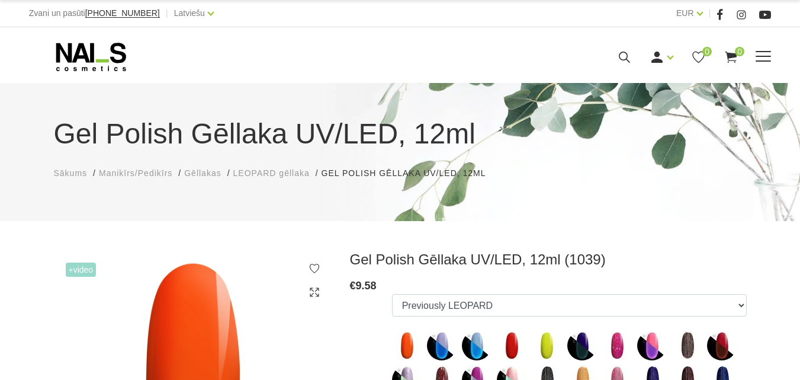
click at [632, 65] on icon at bounding box center [624, 57] width 15 height 15
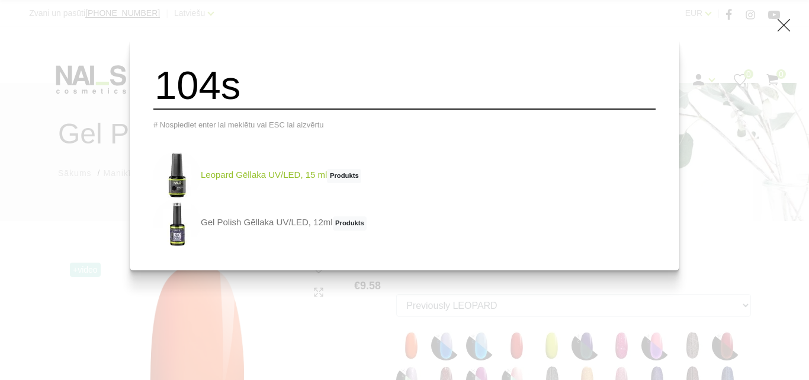
type input "104s"
click at [262, 182] on link "Leopard Gēllaka UV/LED, 15 ml Produkts" at bounding box center [257, 175] width 208 height 47
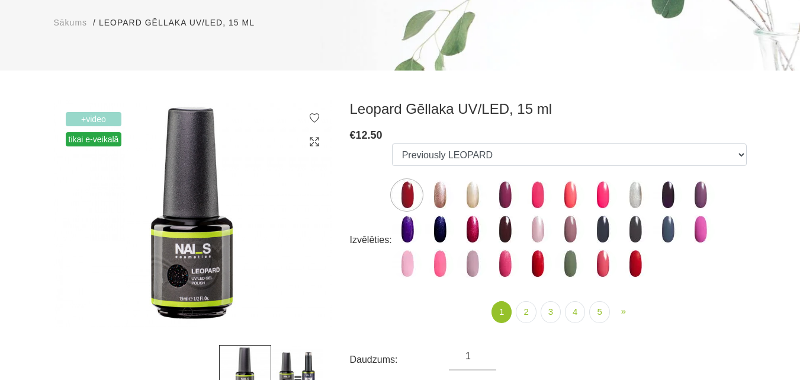
scroll to position [178, 0]
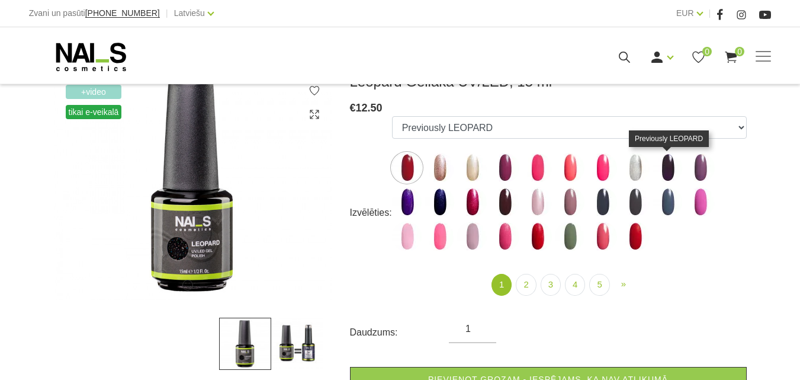
click at [674, 176] on img at bounding box center [668, 168] width 30 height 30
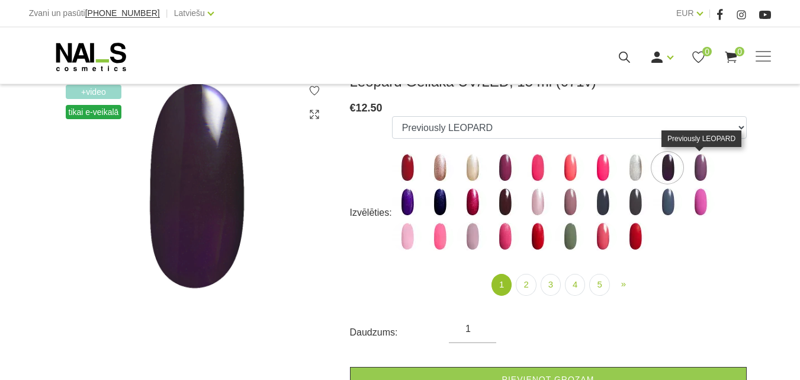
scroll to position [118, 0]
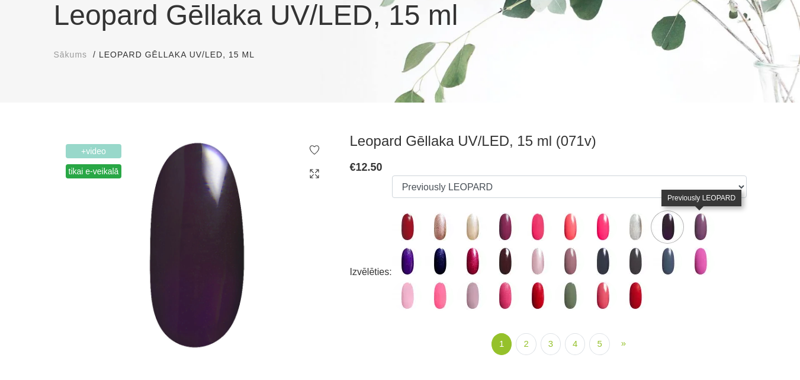
click at [705, 234] on img at bounding box center [700, 227] width 30 height 30
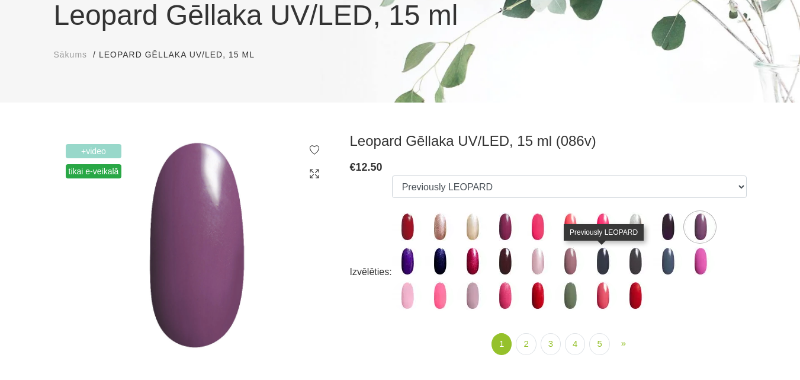
click at [597, 268] on img at bounding box center [602, 261] width 30 height 30
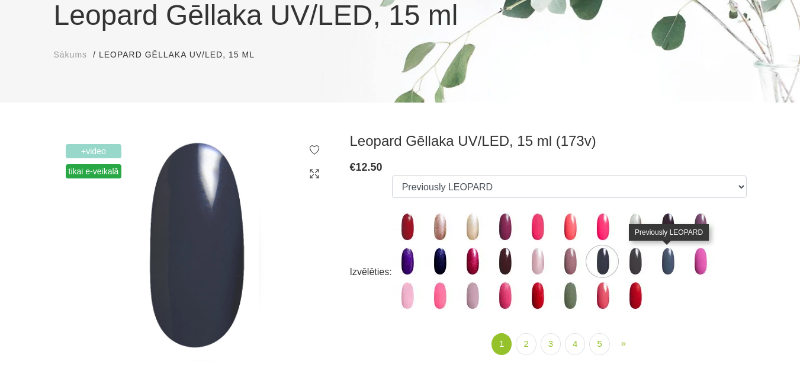
click at [664, 262] on img at bounding box center [668, 261] width 30 height 30
select select "167"
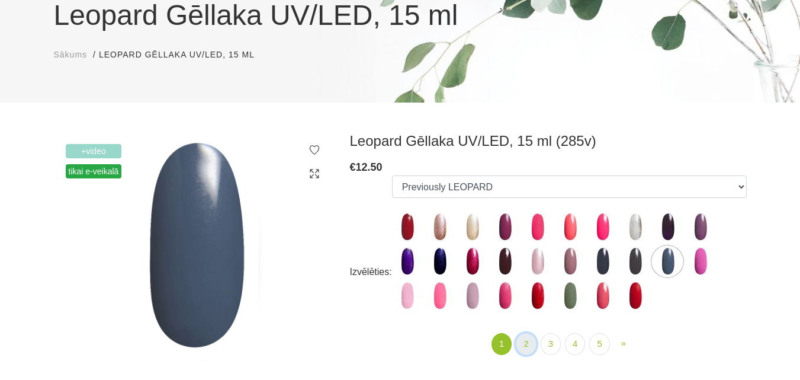
click at [523, 343] on link "2" at bounding box center [526, 344] width 20 height 22
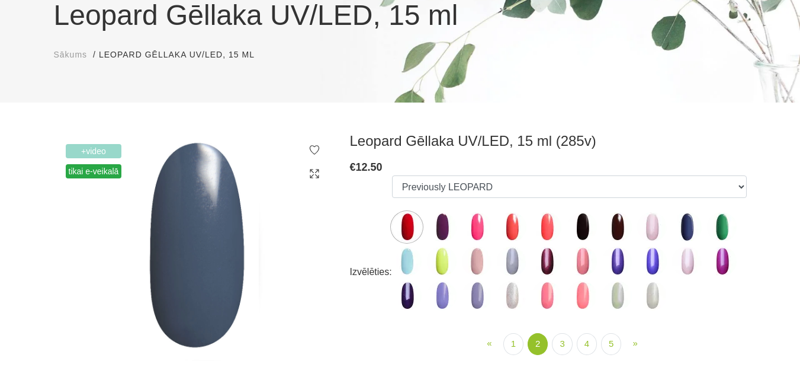
click at [449, 221] on img at bounding box center [442, 227] width 30 height 30
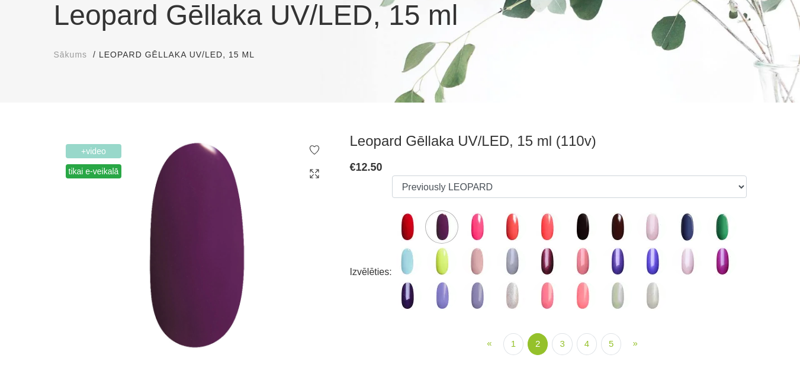
click at [655, 259] on img at bounding box center [652, 261] width 30 height 30
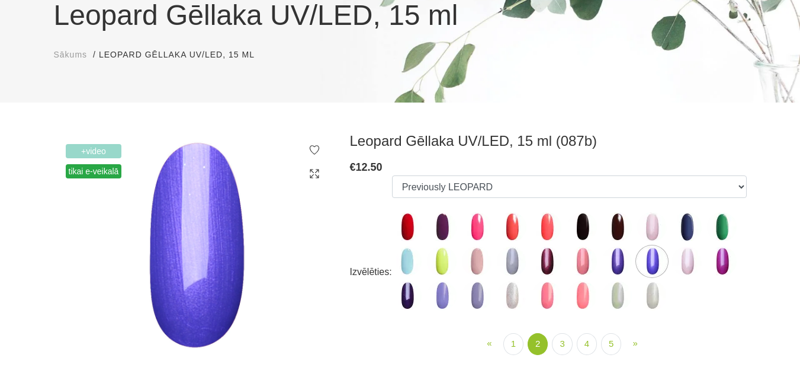
click at [610, 261] on img at bounding box center [617, 261] width 30 height 30
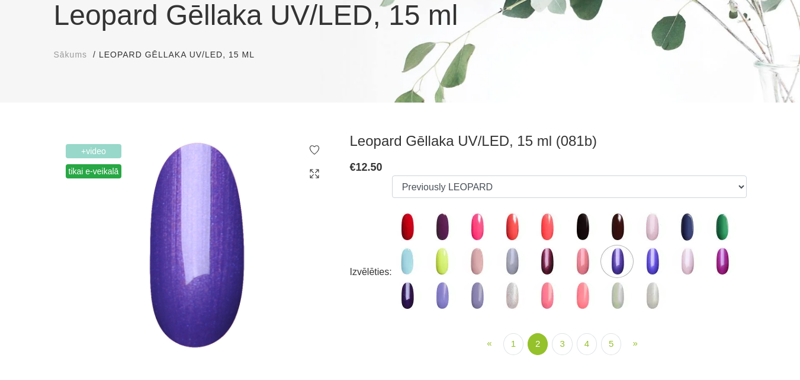
click at [445, 297] on img at bounding box center [442, 296] width 30 height 30
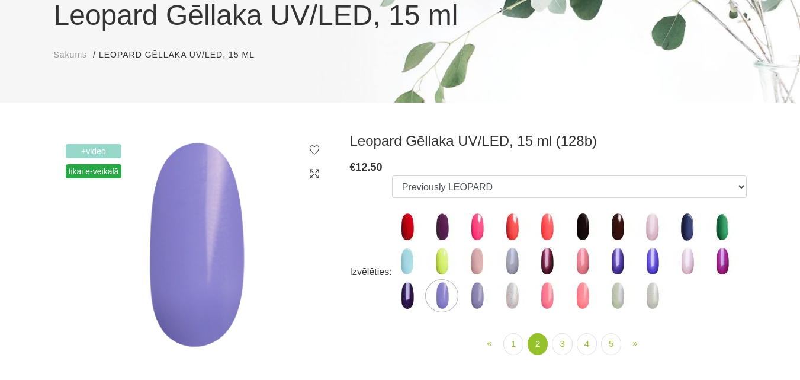
click at [477, 296] on img at bounding box center [477, 296] width 30 height 30
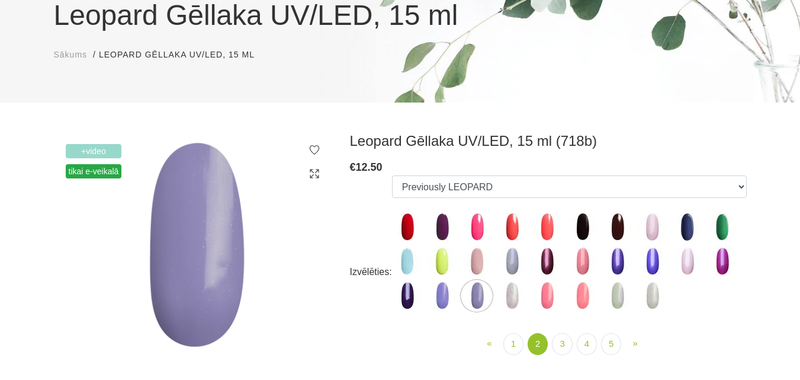
click at [510, 264] on img at bounding box center [512, 261] width 30 height 30
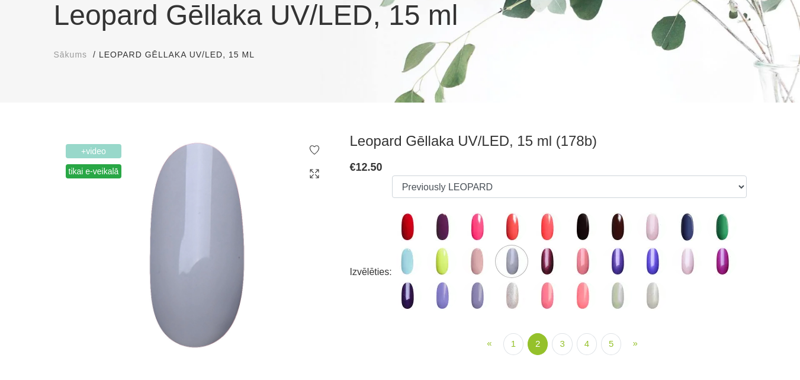
click at [682, 231] on img at bounding box center [687, 227] width 30 height 30
select select "217"
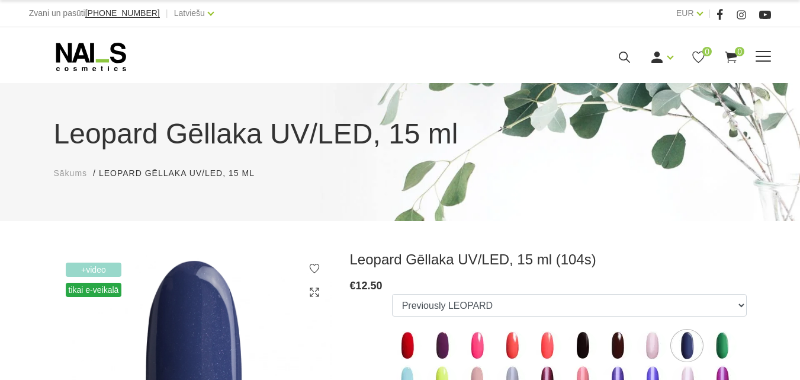
click at [632, 65] on icon at bounding box center [624, 57] width 15 height 15
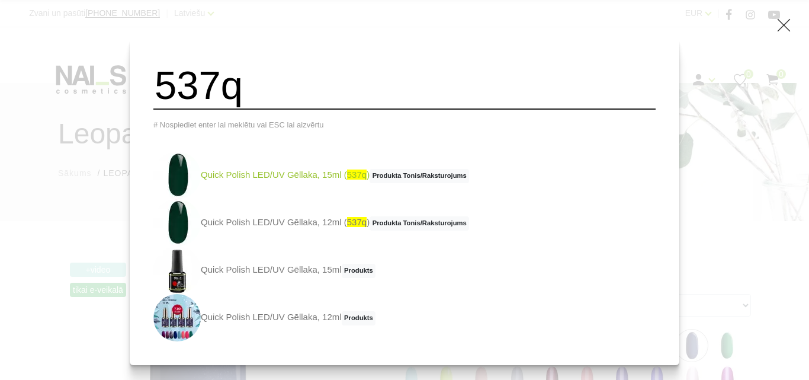
type input "537q"
click at [303, 185] on link "Quick Polish LED/UV Gēllaka, 15ml ( 537q ) Produkta Tonis/Raksturojums" at bounding box center [311, 175] width 316 height 47
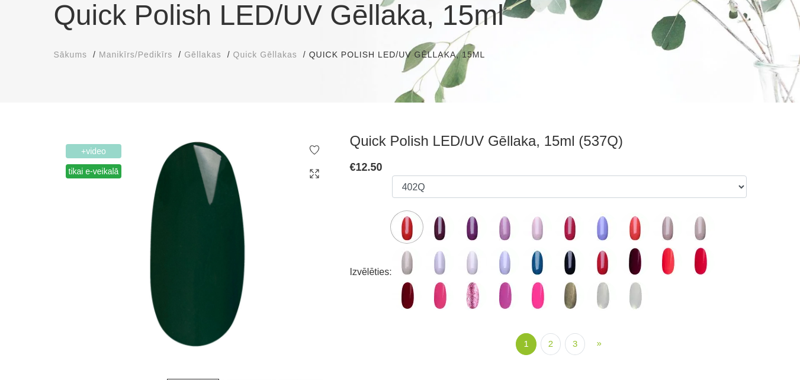
scroll to position [118, 0]
click at [320, 174] on icon at bounding box center [315, 174] width 12 height 12
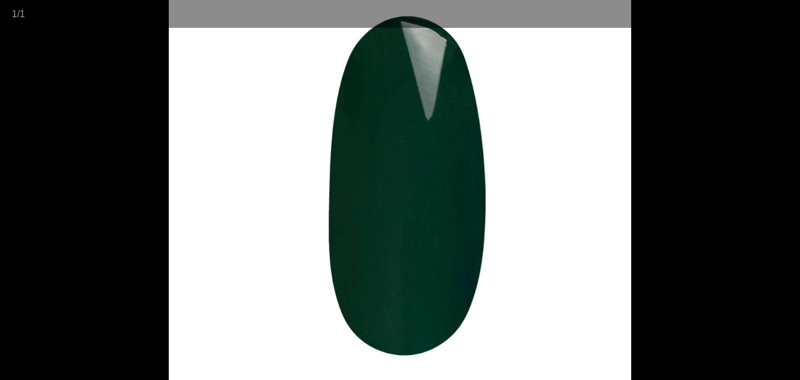
scroll to position [118, 0]
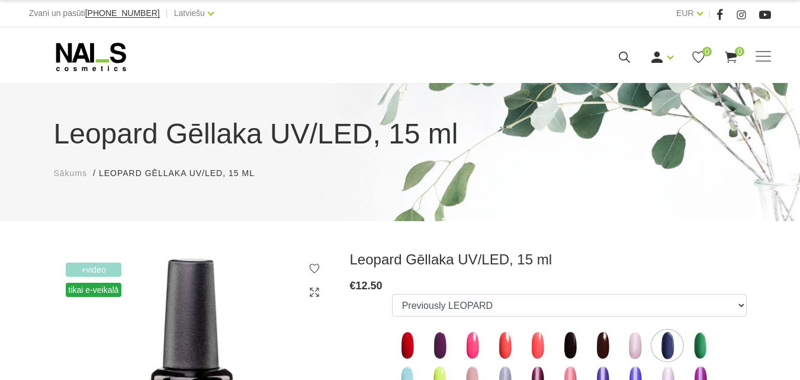
select select "217"
click at [632, 65] on icon at bounding box center [624, 57] width 15 height 15
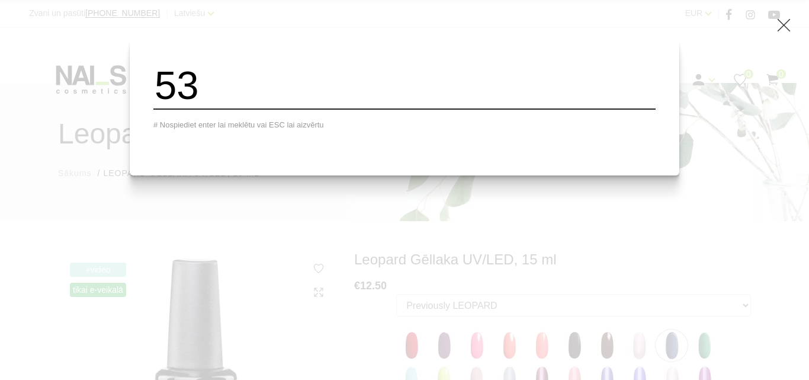
type input "5"
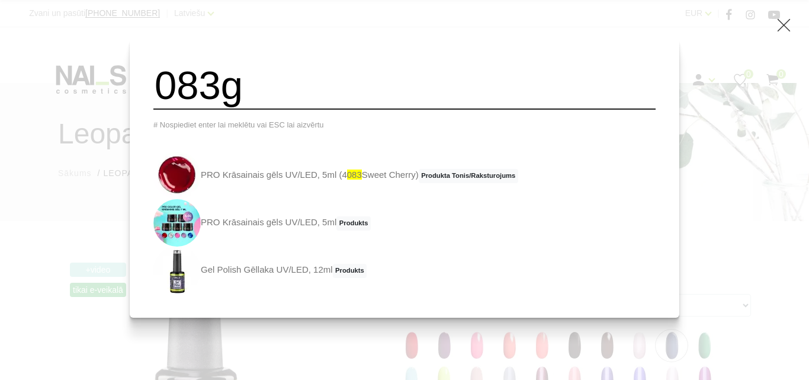
type input "083g"
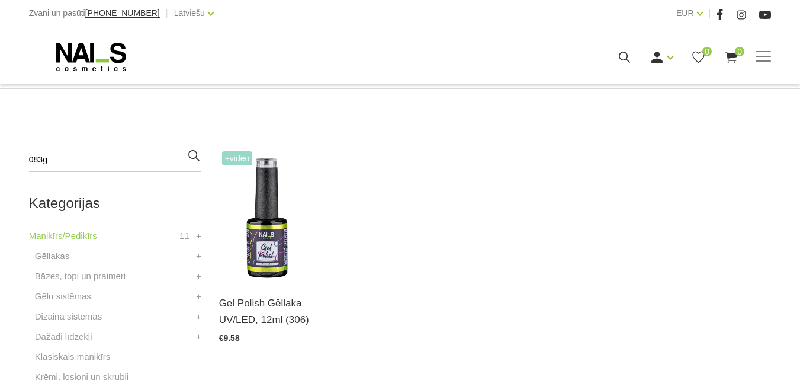
scroll to position [237, 0]
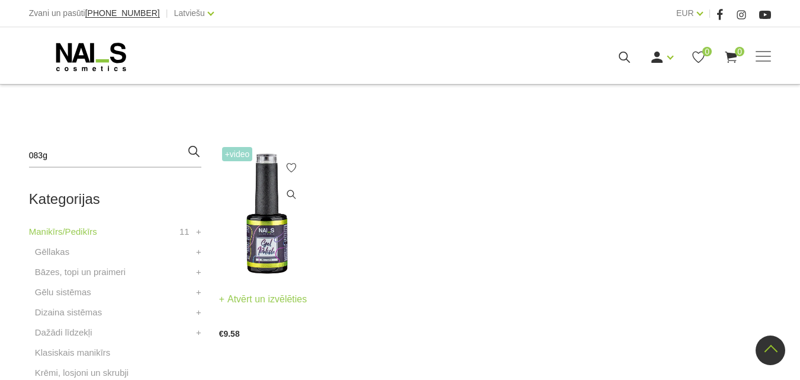
click at [259, 245] on img at bounding box center [267, 210] width 97 height 132
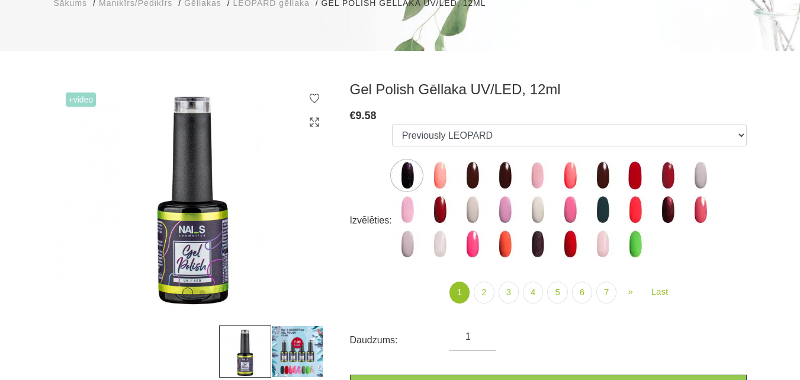
scroll to position [178, 0]
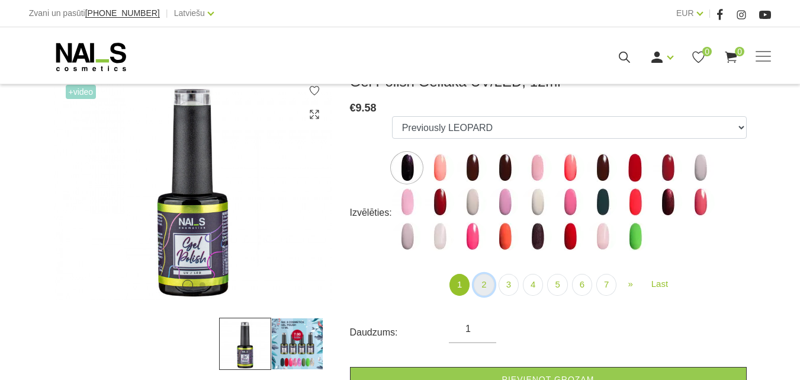
click at [487, 282] on link "2" at bounding box center [484, 285] width 20 height 22
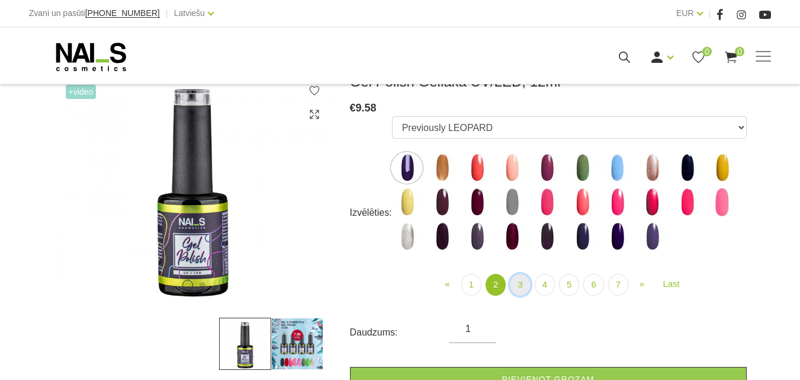
click at [522, 284] on link "3" at bounding box center [520, 285] width 20 height 22
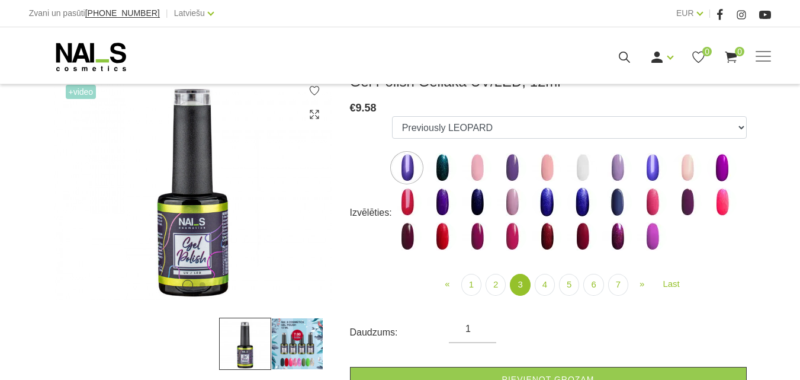
click at [446, 169] on img at bounding box center [442, 168] width 30 height 30
select select "4002"
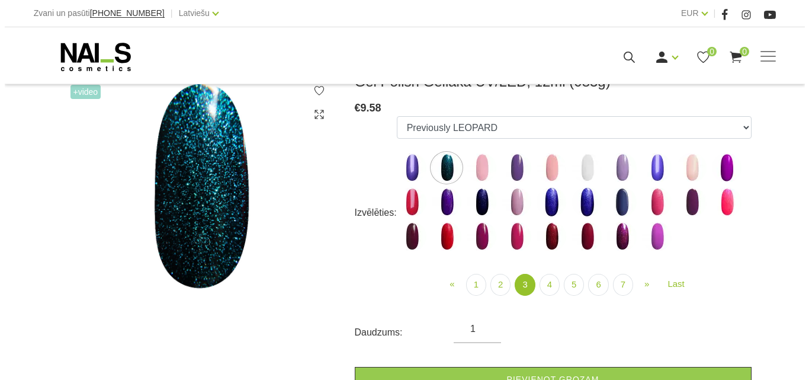
scroll to position [59, 0]
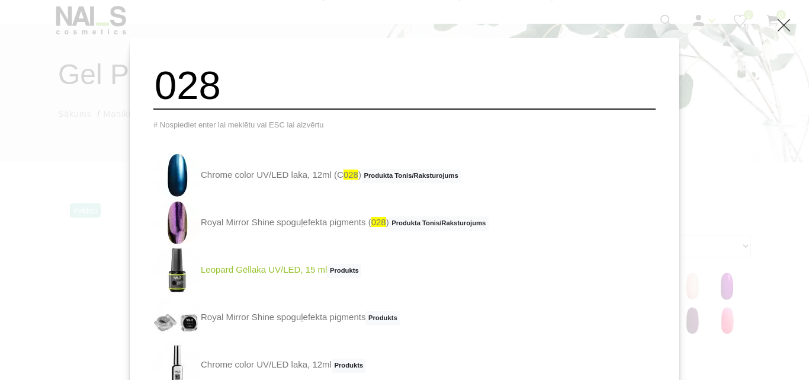
type input "028"
click at [284, 274] on link "Leopard Gēllaka UV/LED, 15 ml Produkts" at bounding box center [257, 269] width 208 height 47
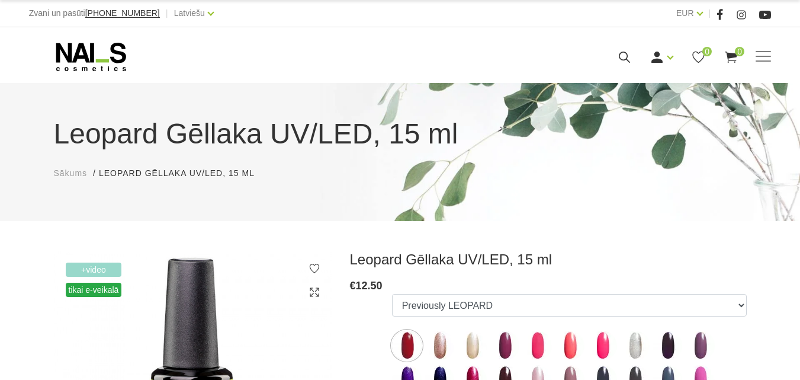
scroll to position [118, 0]
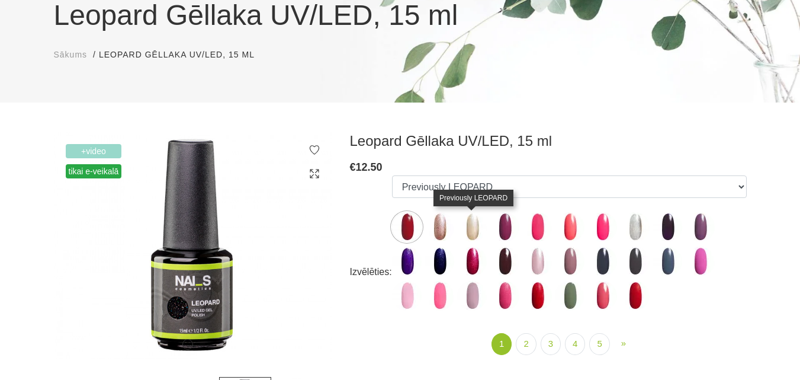
click at [464, 227] on img at bounding box center [472, 227] width 30 height 30
select select "139"
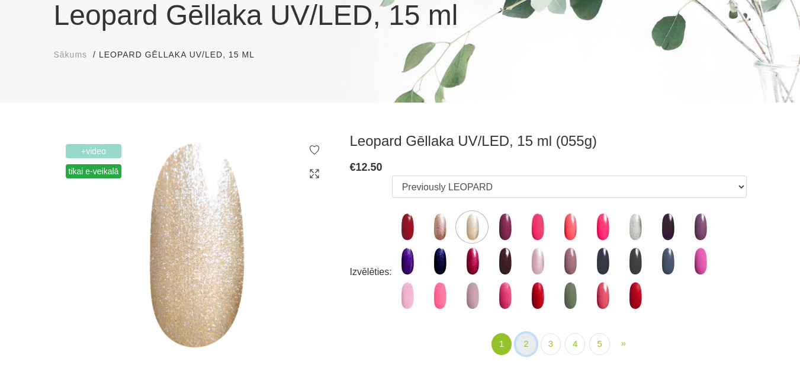
click at [521, 342] on link "2" at bounding box center [526, 344] width 20 height 22
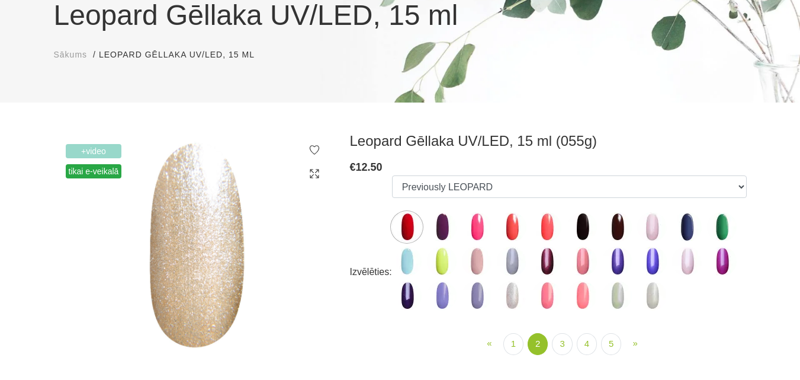
click at [508, 299] on img at bounding box center [512, 296] width 30 height 30
select select "244"
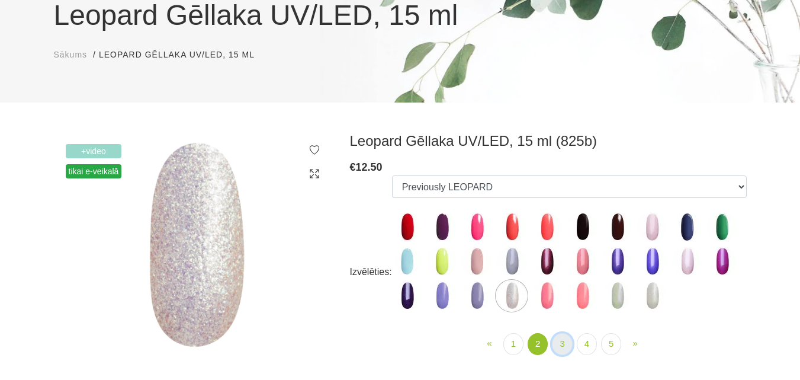
click at [562, 342] on link "3" at bounding box center [562, 344] width 20 height 22
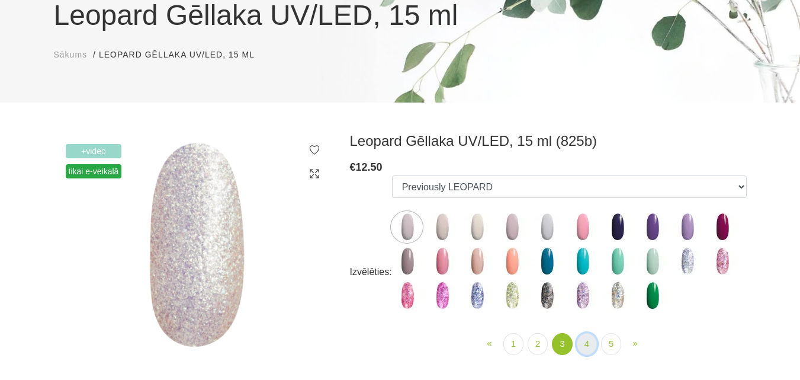
click at [583, 341] on link "4" at bounding box center [587, 344] width 20 height 22
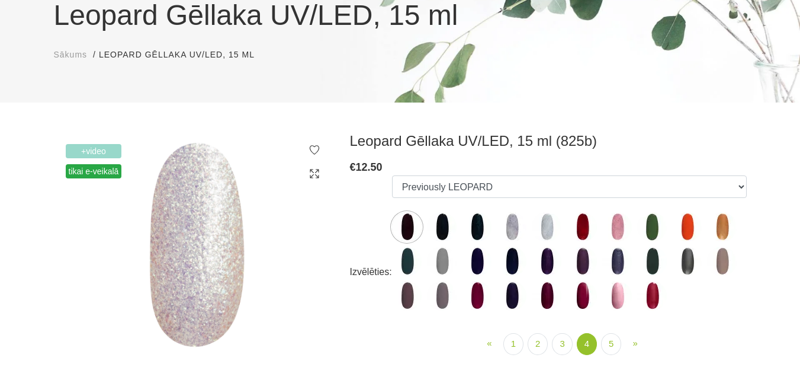
click at [725, 223] on img at bounding box center [722, 227] width 30 height 30
select select "3654"
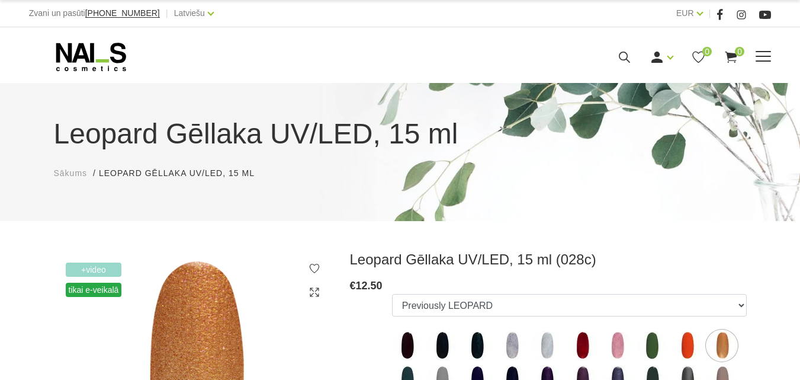
click at [632, 65] on icon at bounding box center [624, 57] width 15 height 15
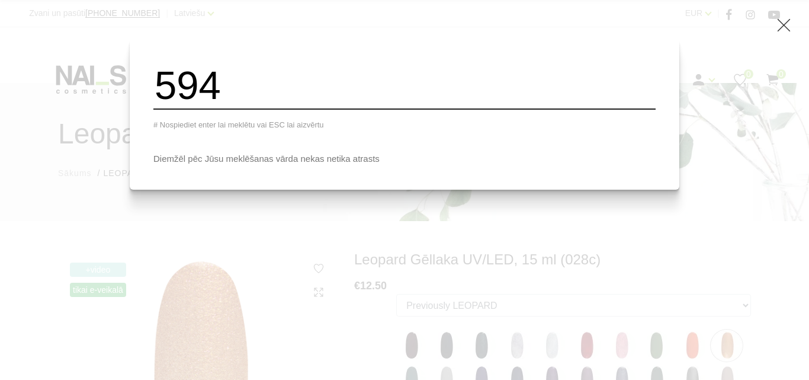
type input "594"
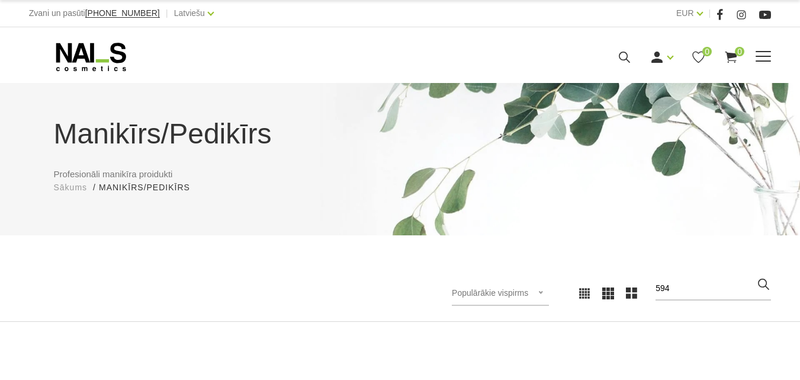
click at [94, 67] on icon at bounding box center [91, 57] width 124 height 30
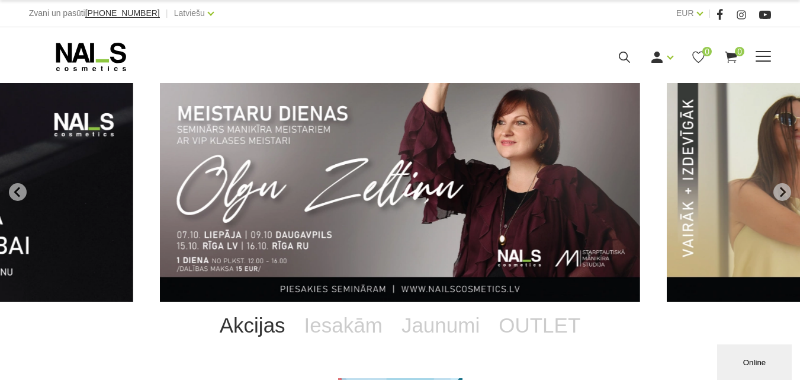
click at [632, 65] on icon at bounding box center [624, 57] width 15 height 15
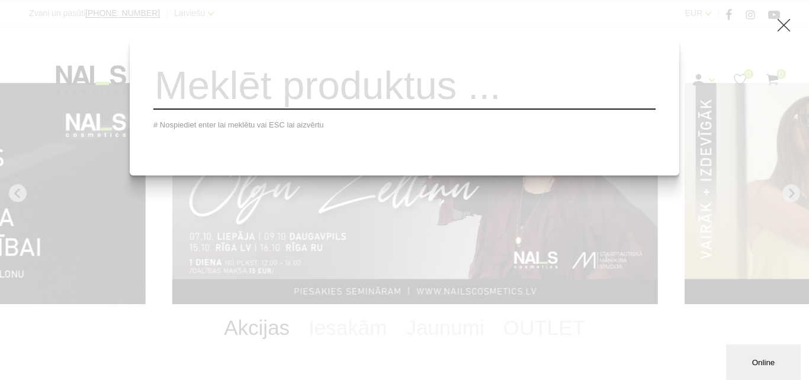
click at [428, 91] on input "search" at bounding box center [404, 86] width 502 height 48
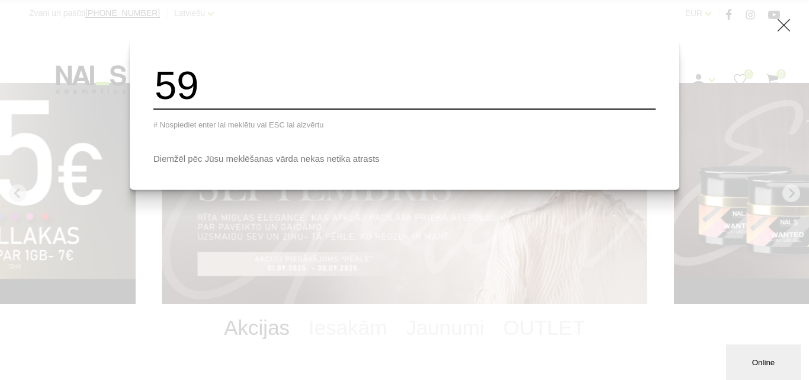
type input "5"
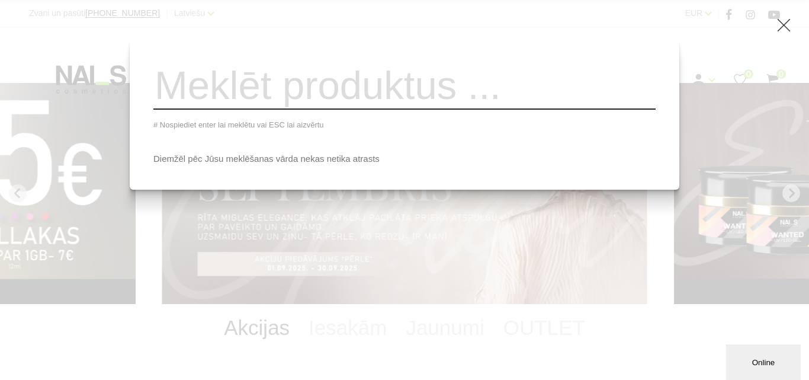
click at [66, 146] on div "# Nospiediet enter lai meklētu vai ESC lai aizvērtu Diemžēl pēc Jūsu meklēšanas…" at bounding box center [404, 190] width 809 height 380
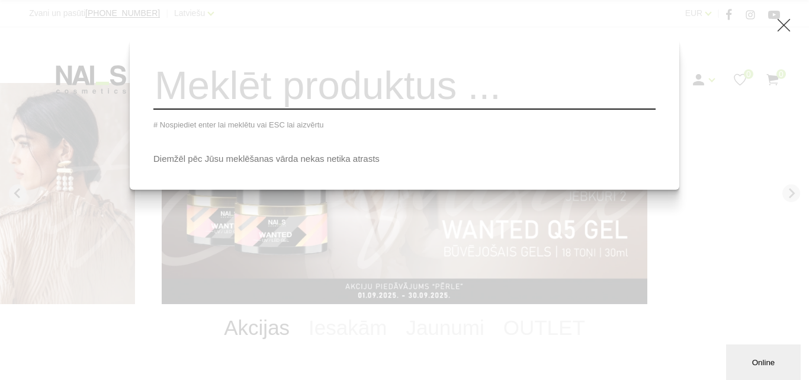
click at [780, 18] on icon at bounding box center [783, 25] width 15 height 15
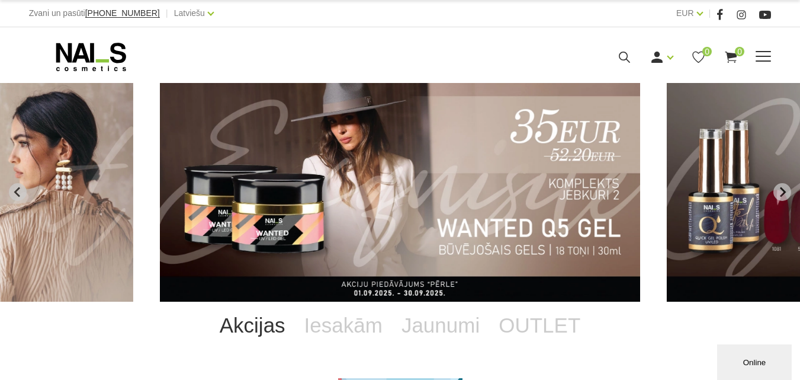
click at [0, 0] on link "Gēllakas" at bounding box center [0, 0] width 0 height 0
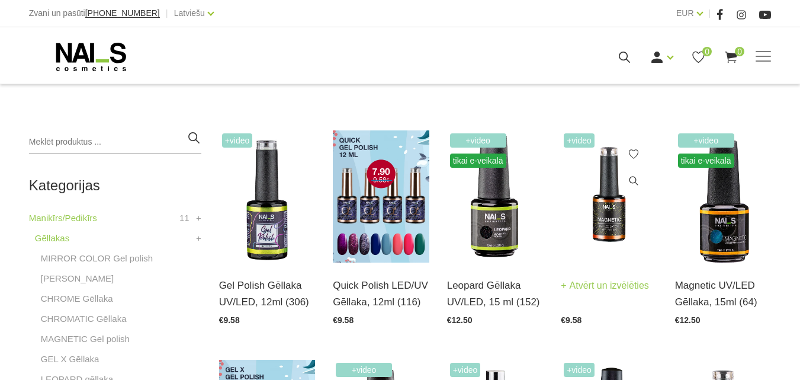
scroll to position [237, 0]
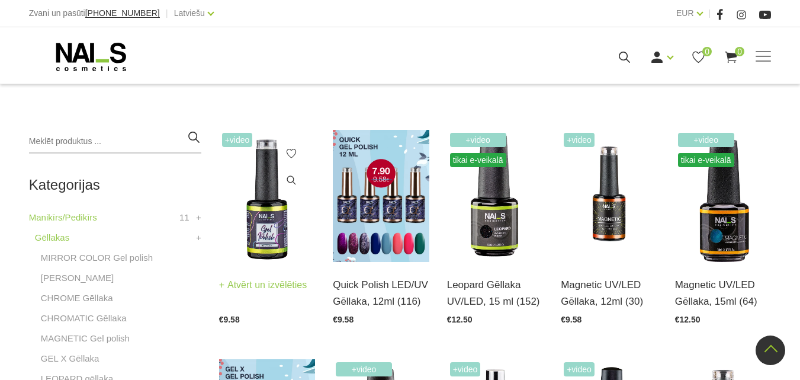
click at [267, 229] on img at bounding box center [267, 196] width 97 height 132
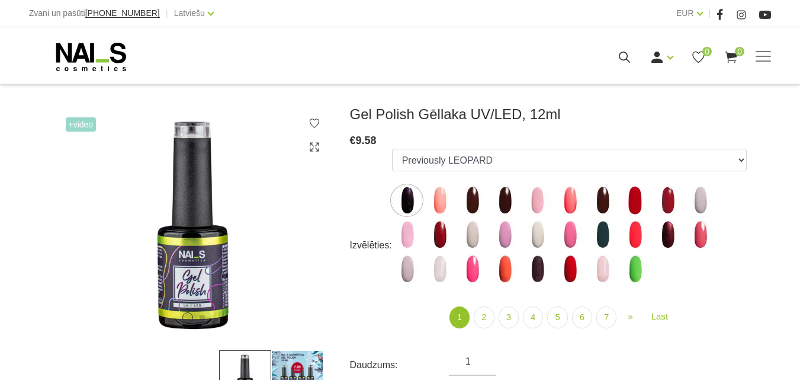
scroll to position [178, 0]
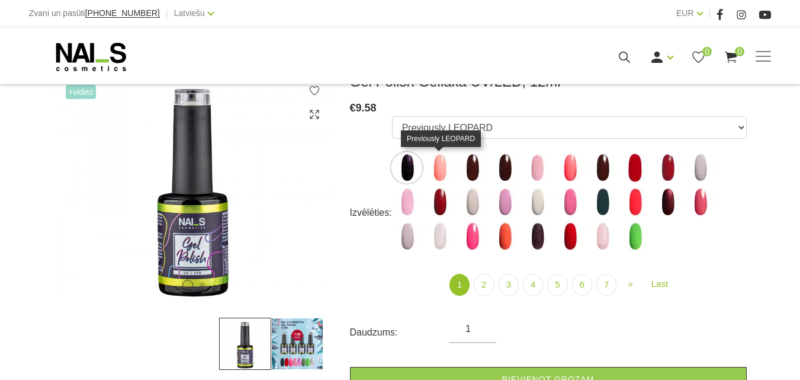
click at [444, 167] on img at bounding box center [440, 168] width 30 height 30
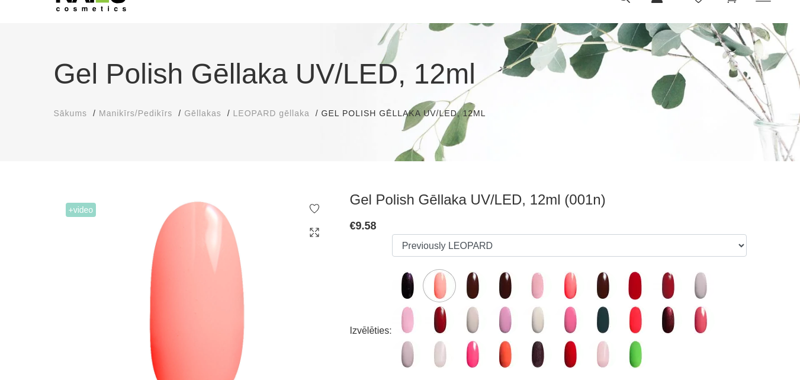
scroll to position [59, 0]
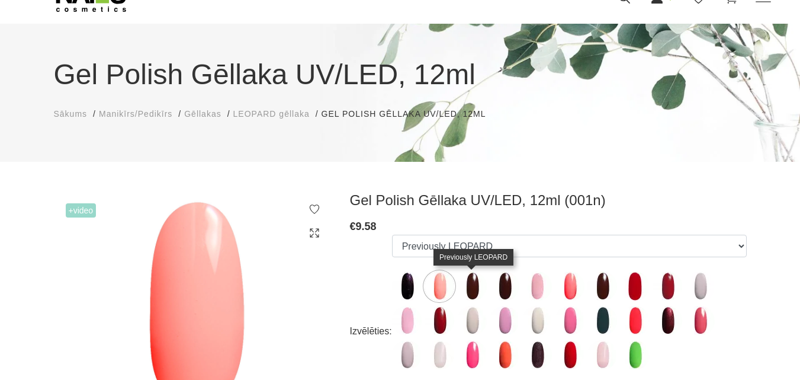
click at [473, 282] on img at bounding box center [472, 286] width 30 height 30
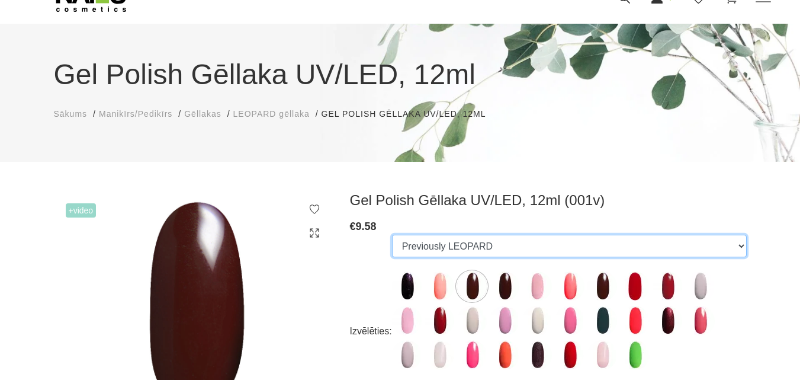
click at [489, 247] on select "Previously LEOPARD Previously LEOPARD Previously LEOPARD Previously LEOPARD Pre…" at bounding box center [569, 245] width 355 height 23
select select "3959"
click at [392, 234] on select "Previously LEOPARD Previously LEOPARD Previously LEOPARD Previously LEOPARD Pre…" at bounding box center [569, 245] width 355 height 23
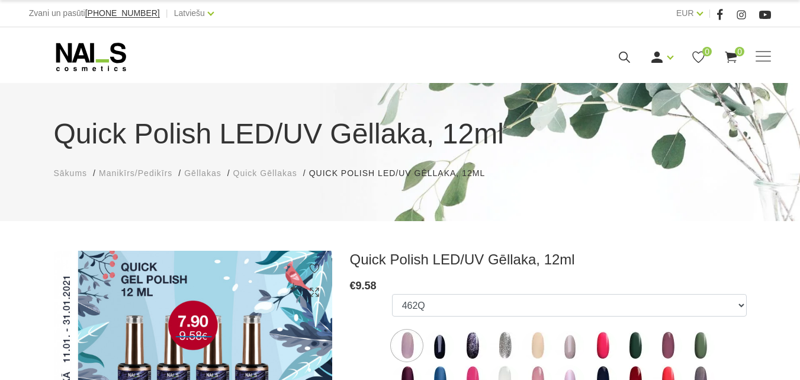
scroll to position [59, 0]
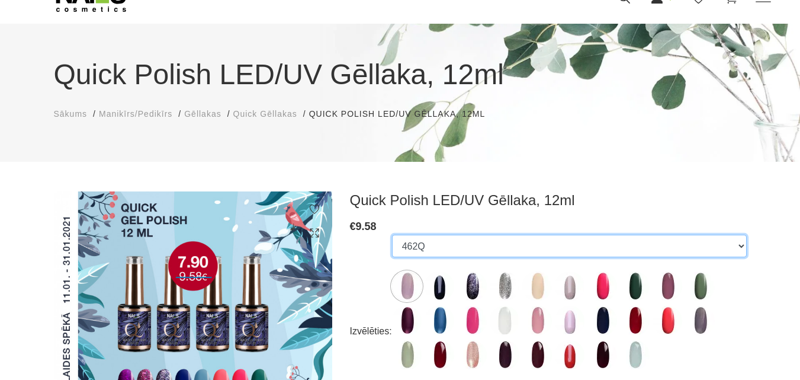
click at [477, 246] on select "462Q 401Q 578Q 443Q 466Q 445Q 569Q 560Q 552Q 568Q 510Q 528Q 413Q Coconut Milk 5…" at bounding box center [569, 245] width 355 height 23
click at [392, 234] on select "462Q 401Q 578Q 443Q 466Q 445Q 569Q 560Q 552Q 568Q 510Q 528Q 413Q Coconut Milk 5…" at bounding box center [569, 245] width 355 height 23
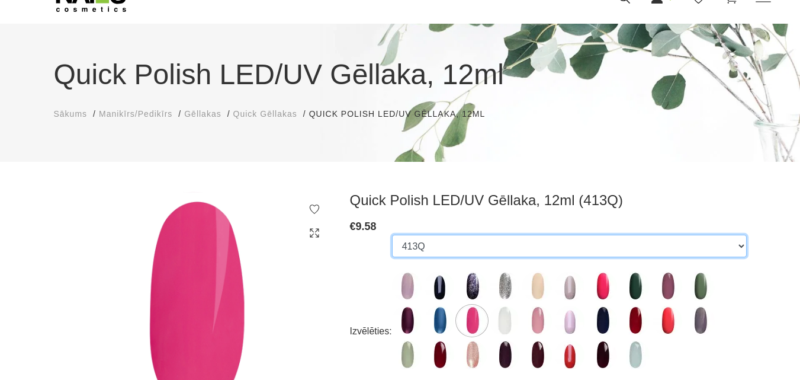
click at [424, 242] on select "462Q 401Q 578Q 443Q 466Q 445Q 569Q 560Q 552Q 568Q 510Q 528Q 413Q Coconut Milk 5…" at bounding box center [569, 245] width 355 height 23
select select "4402"
click at [392, 234] on select "462Q 401Q 578Q 443Q 466Q 445Q 569Q 560Q 552Q 568Q 510Q 528Q 413Q Coconut Milk 5…" at bounding box center [569, 245] width 355 height 23
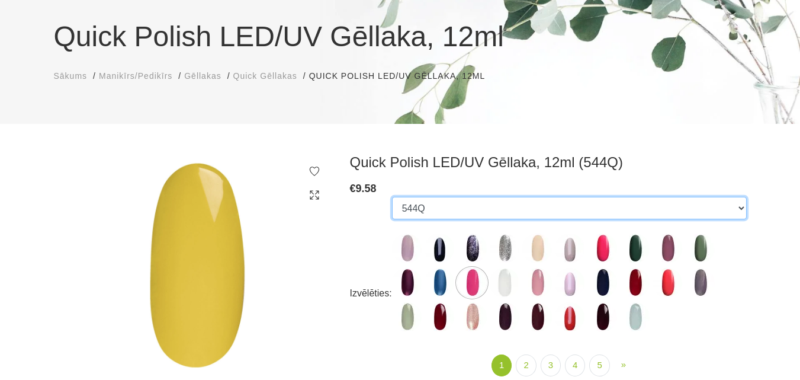
scroll to position [118, 0]
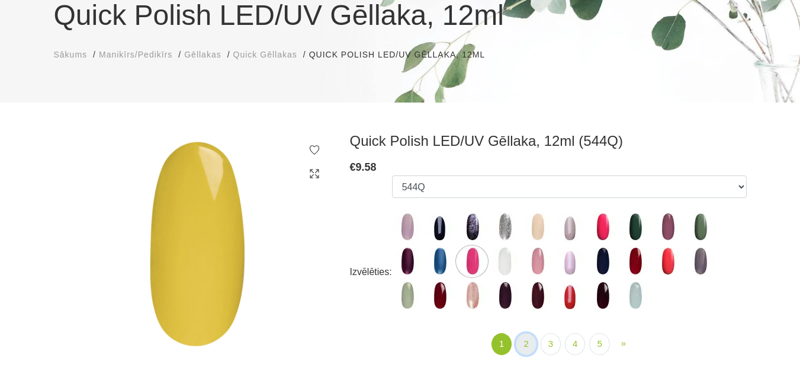
click at [521, 342] on link "2" at bounding box center [526, 344] width 20 height 22
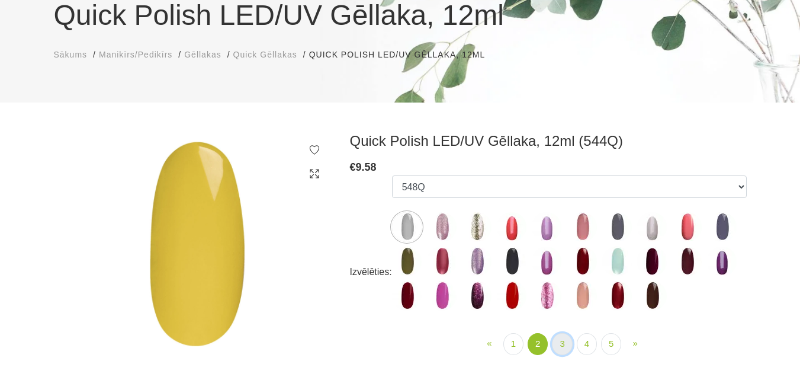
click at [557, 346] on link "3" at bounding box center [562, 344] width 20 height 22
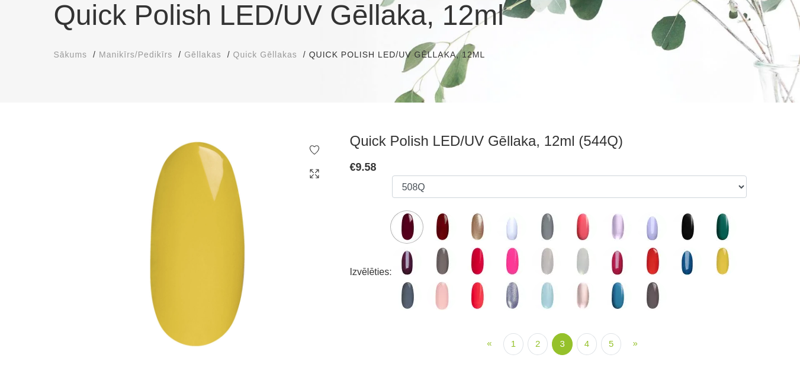
click at [723, 253] on img at bounding box center [722, 261] width 30 height 30
select select "4402"
click at [588, 343] on link "4" at bounding box center [587, 344] width 20 height 22
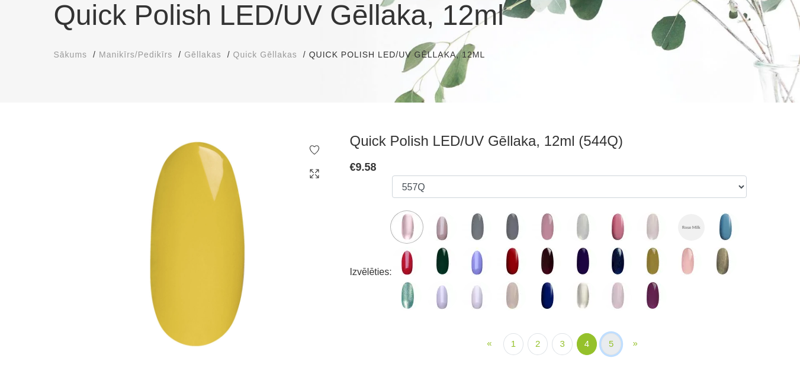
click at [615, 343] on link "5" at bounding box center [611, 344] width 20 height 22
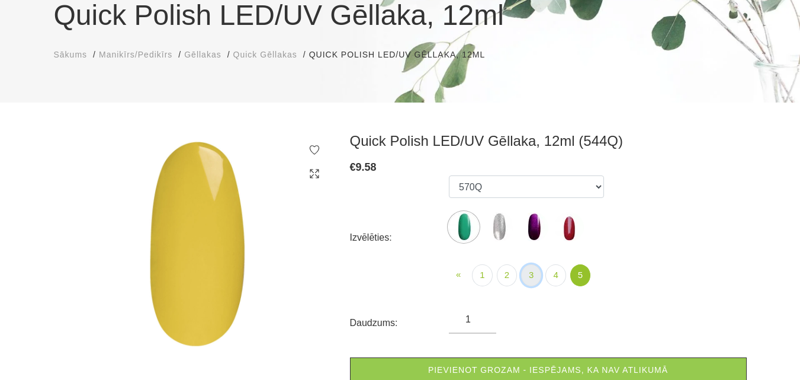
click at [532, 276] on link "3" at bounding box center [531, 275] width 20 height 22
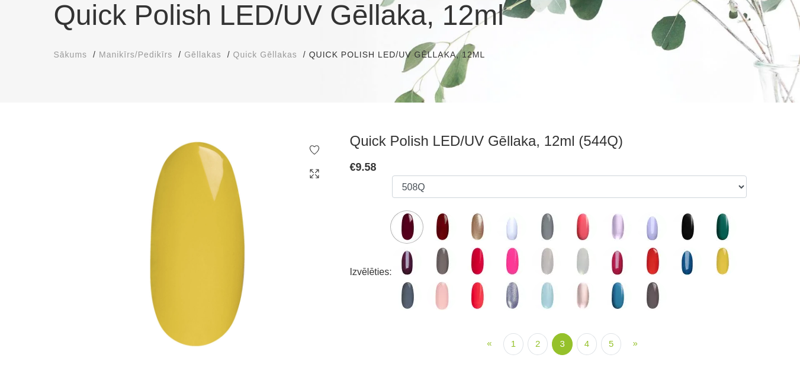
click at [722, 264] on img at bounding box center [722, 261] width 30 height 30
click at [319, 174] on icon at bounding box center [315, 174] width 12 height 12
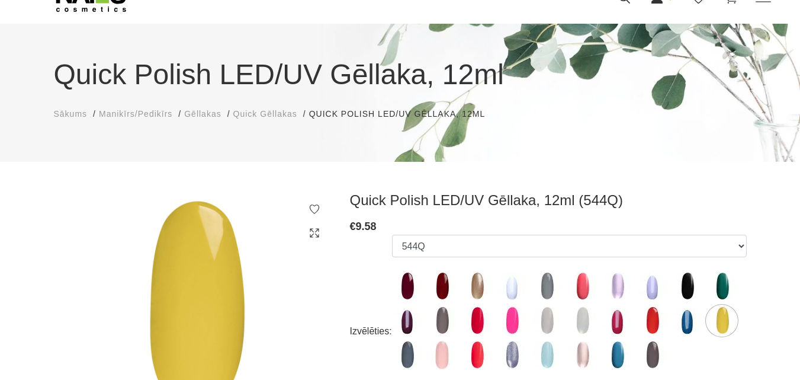
scroll to position [118, 0]
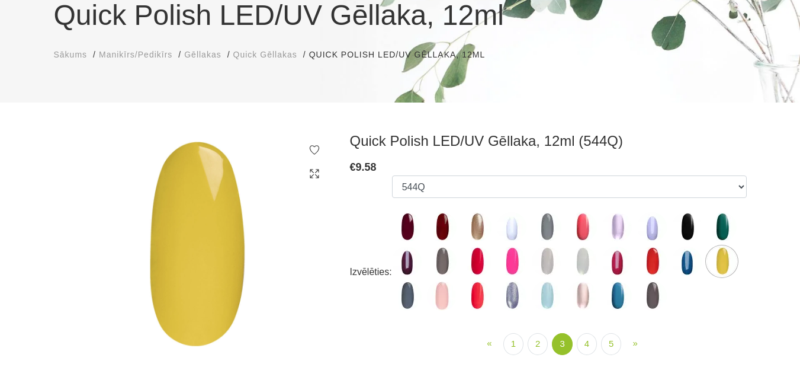
click at [718, 222] on img at bounding box center [722, 227] width 30 height 30
select select "4392"
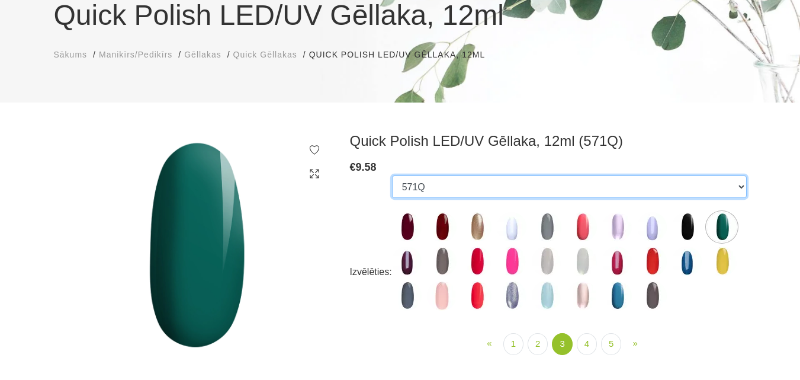
click at [433, 193] on select "462Q 401Q 578Q 443Q 466Q 445Q 569Q 560Q 552Q 568Q 510Q 528Q 413Q Coconut Milk 5…" at bounding box center [569, 186] width 355 height 23
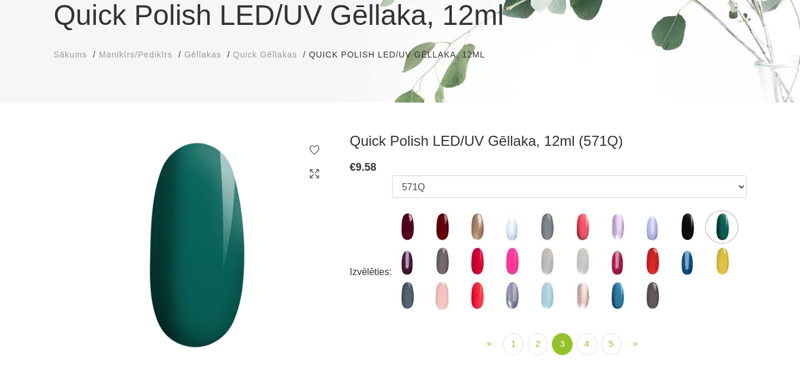
click at [149, 73] on div "Quick Polish LED/UV Gēllaka, 12ml Sākums Manikīrs/Pedikīrs Gēllakas Quick Gēlla…" at bounding box center [400, 33] width 800 height 138
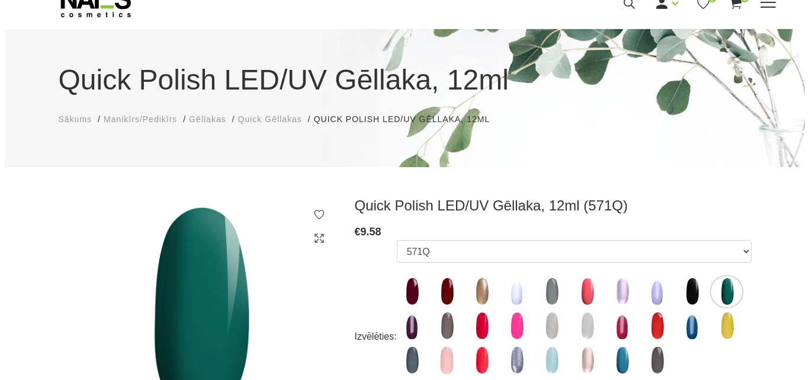
scroll to position [0, 0]
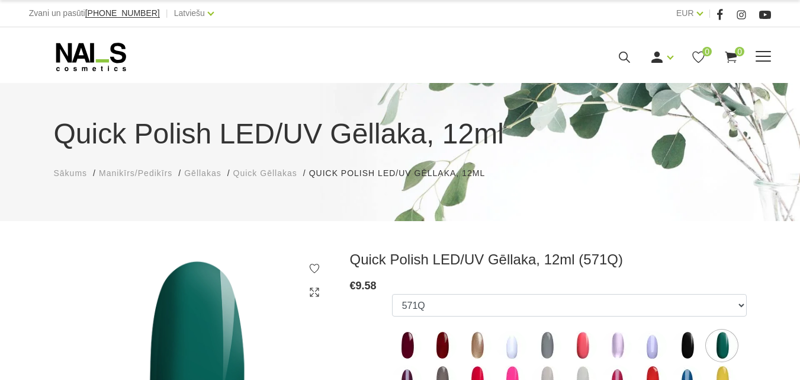
click at [632, 65] on icon at bounding box center [624, 57] width 15 height 15
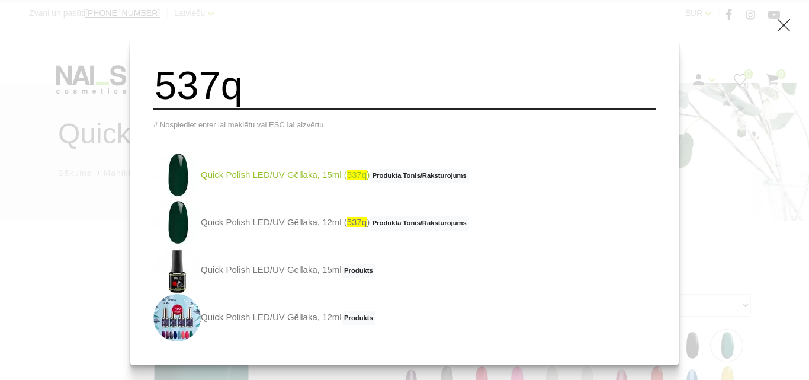
type input "537q"
click at [197, 174] on img at bounding box center [176, 175] width 47 height 47
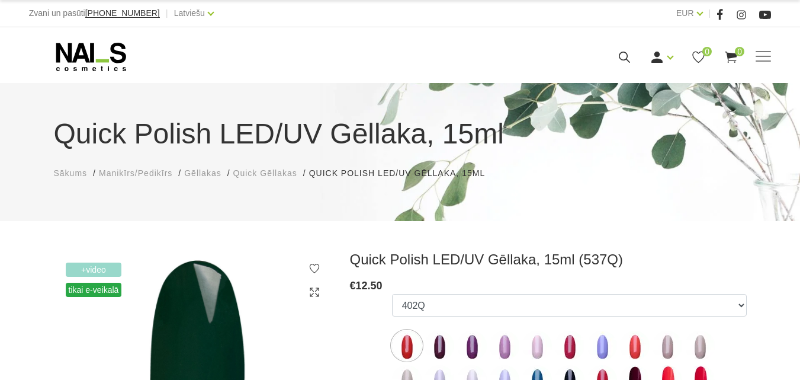
scroll to position [118, 0]
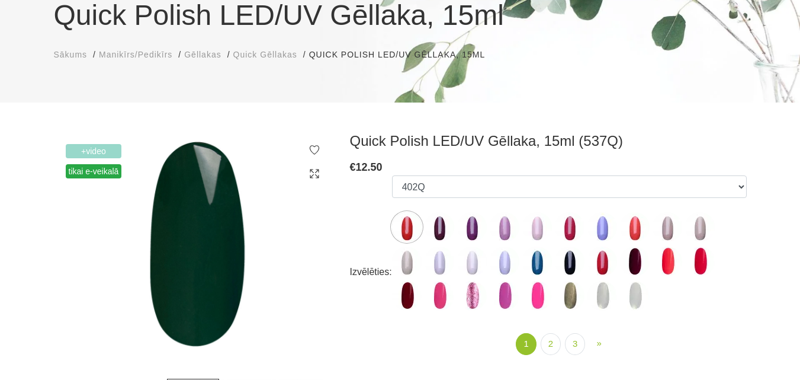
click at [316, 179] on icon at bounding box center [315, 174] width 12 height 12
